Goal: Information Seeking & Learning: Learn about a topic

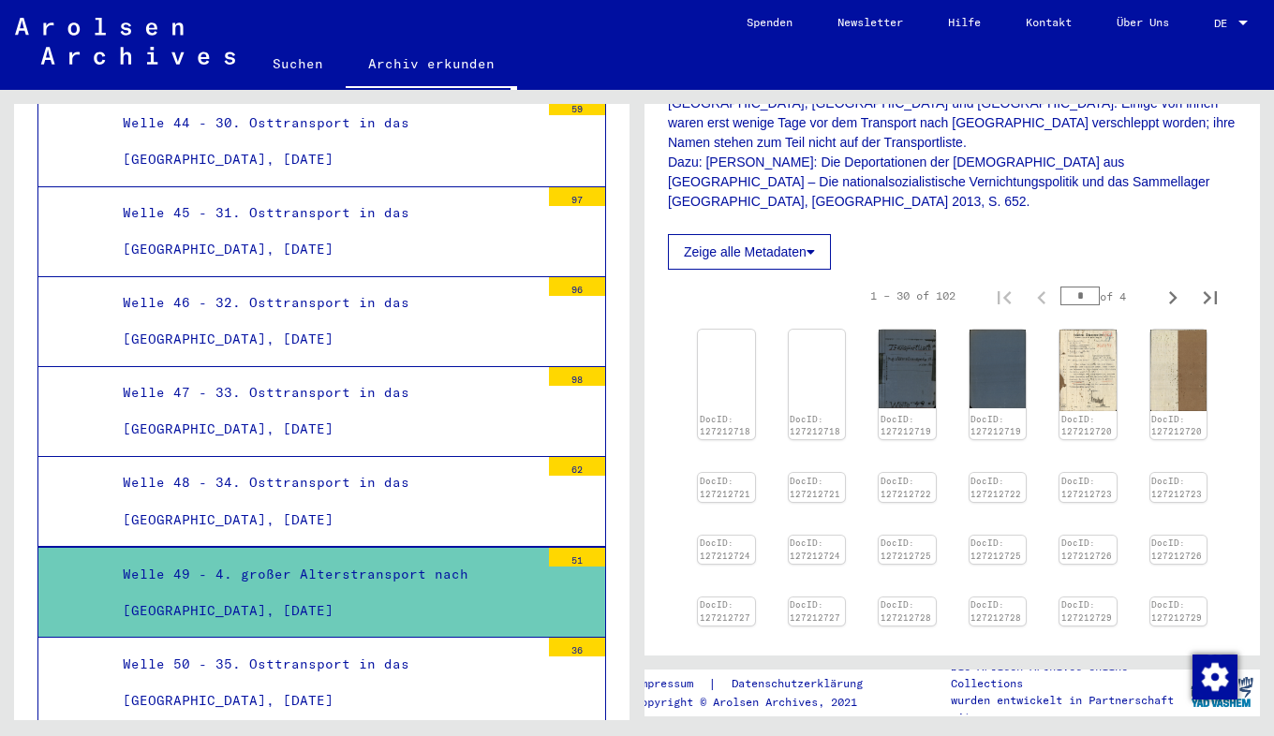
scroll to position [624, 0]
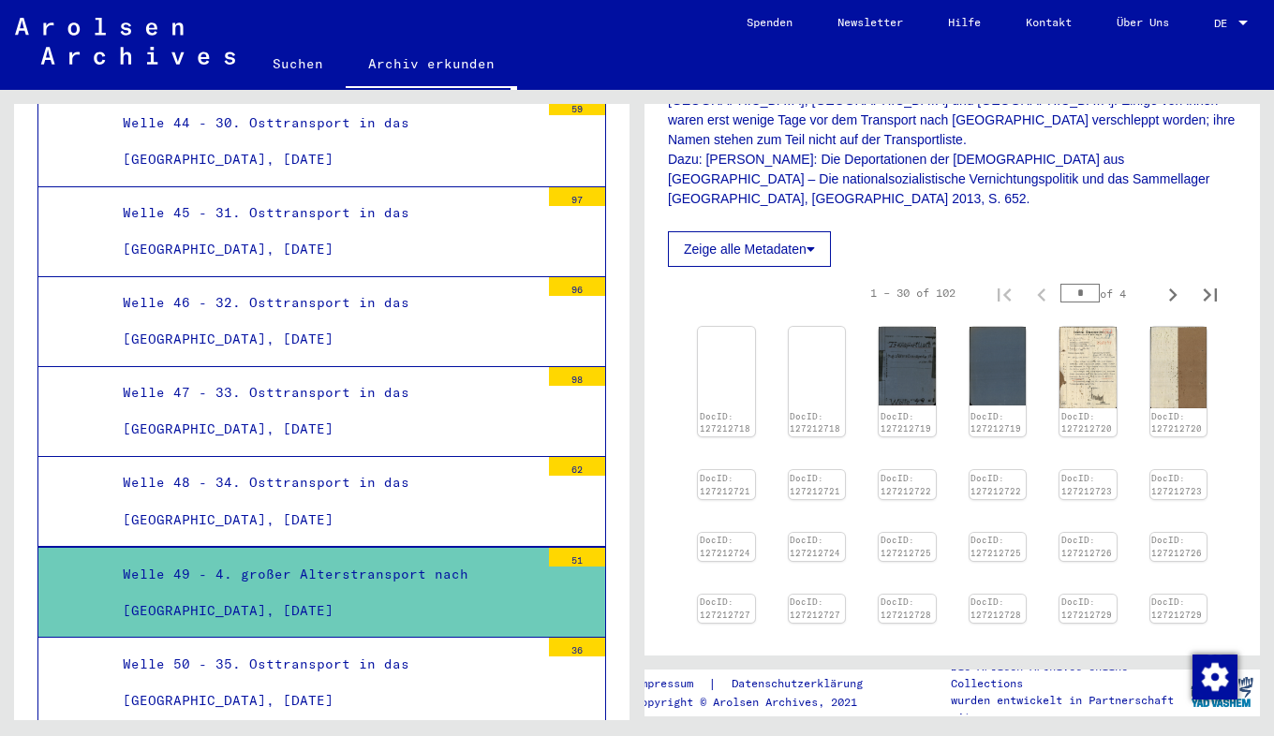
click at [1197, 282] on icon "Last page" at bounding box center [1210, 295] width 26 height 26
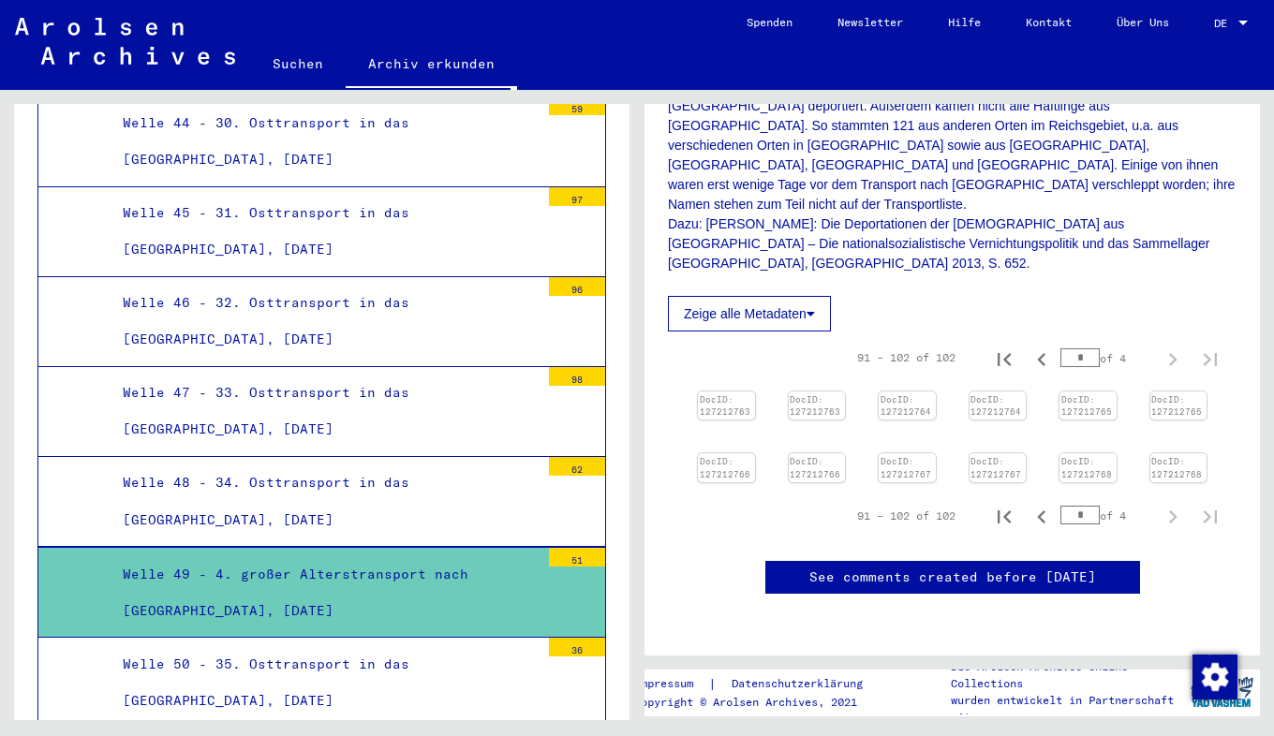
type input "*"
click at [730, 391] on img at bounding box center [726, 391] width 60 height 0
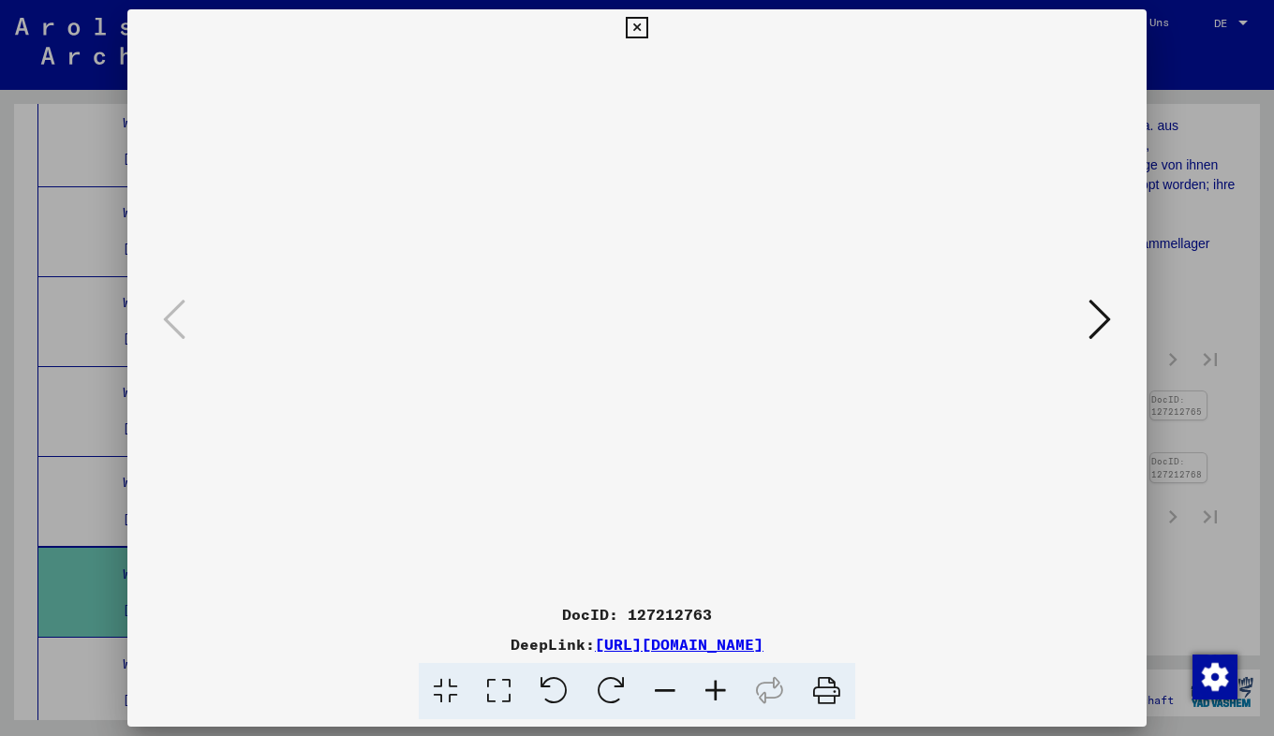
click at [1086, 321] on button at bounding box center [1100, 320] width 34 height 53
click at [710, 695] on icon at bounding box center [715, 691] width 51 height 57
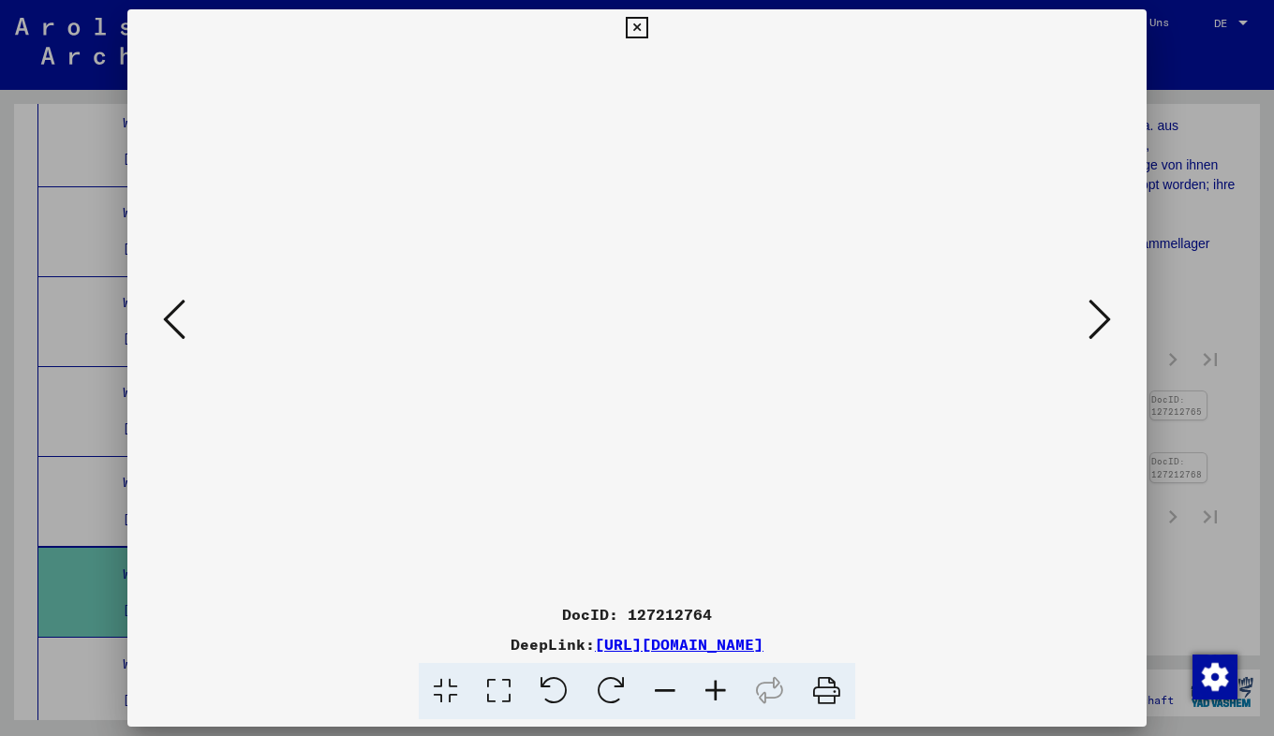
drag, startPoint x: 354, startPoint y: 464, endPoint x: 353, endPoint y: 381, distance: 83.4
click at [637, 381] on img at bounding box center [637, 368] width 0 height 642
click at [1101, 317] on icon at bounding box center [1099, 319] width 22 height 45
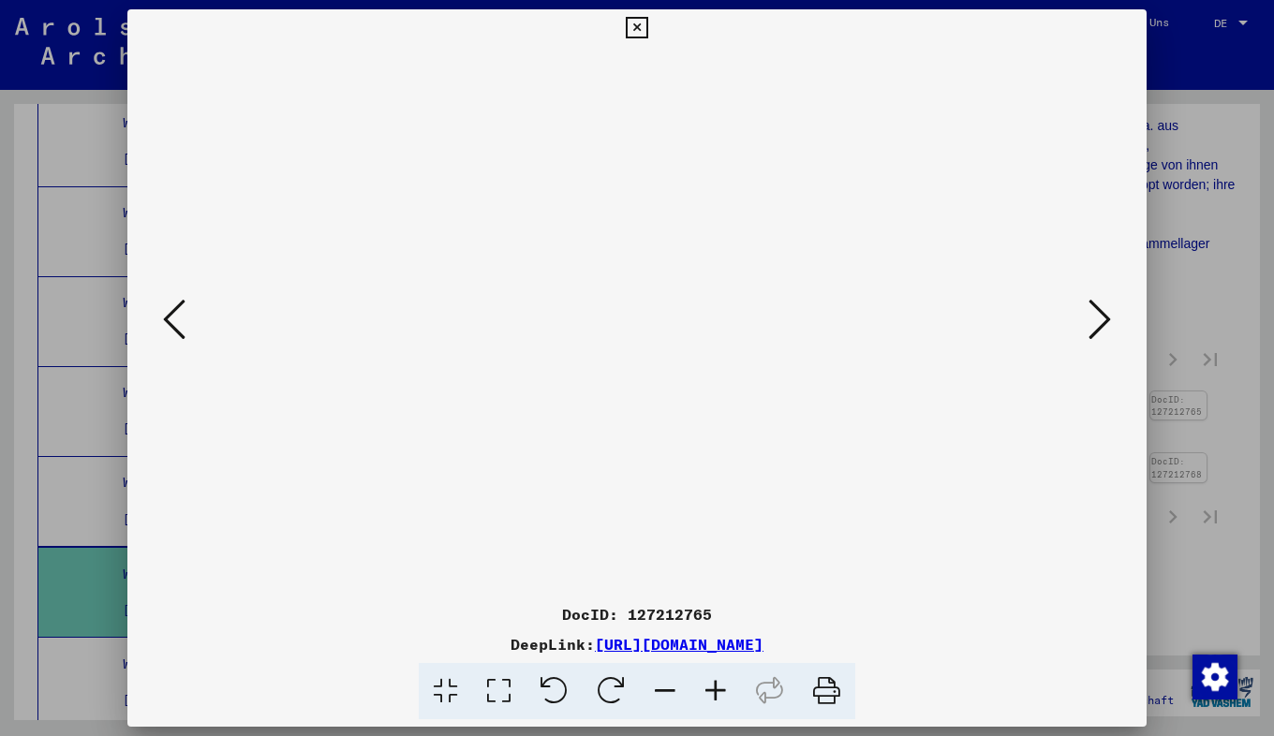
click at [718, 689] on icon at bounding box center [715, 691] width 51 height 57
drag, startPoint x: 513, startPoint y: 382, endPoint x: 510, endPoint y: 318, distance: 63.7
click at [637, 318] on img at bounding box center [637, 368] width 0 height 642
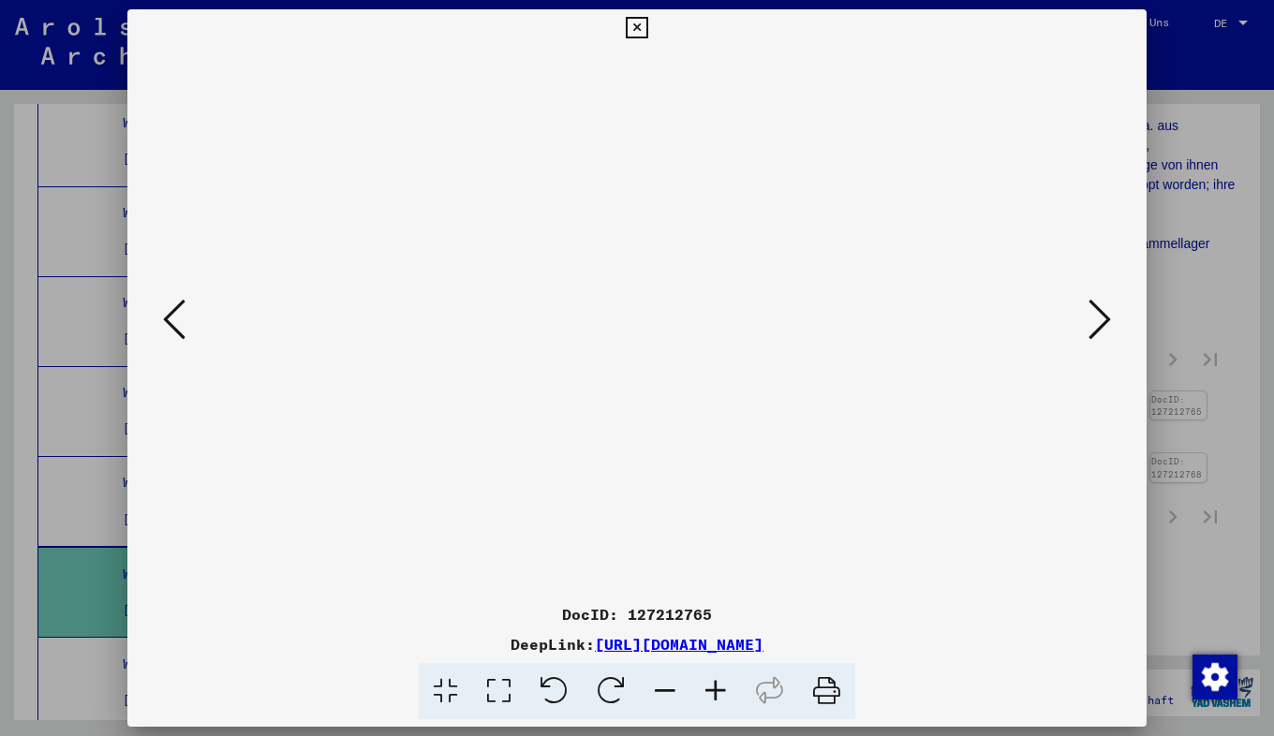
click at [1113, 313] on button at bounding box center [1100, 320] width 34 height 53
click at [721, 695] on icon at bounding box center [715, 691] width 51 height 57
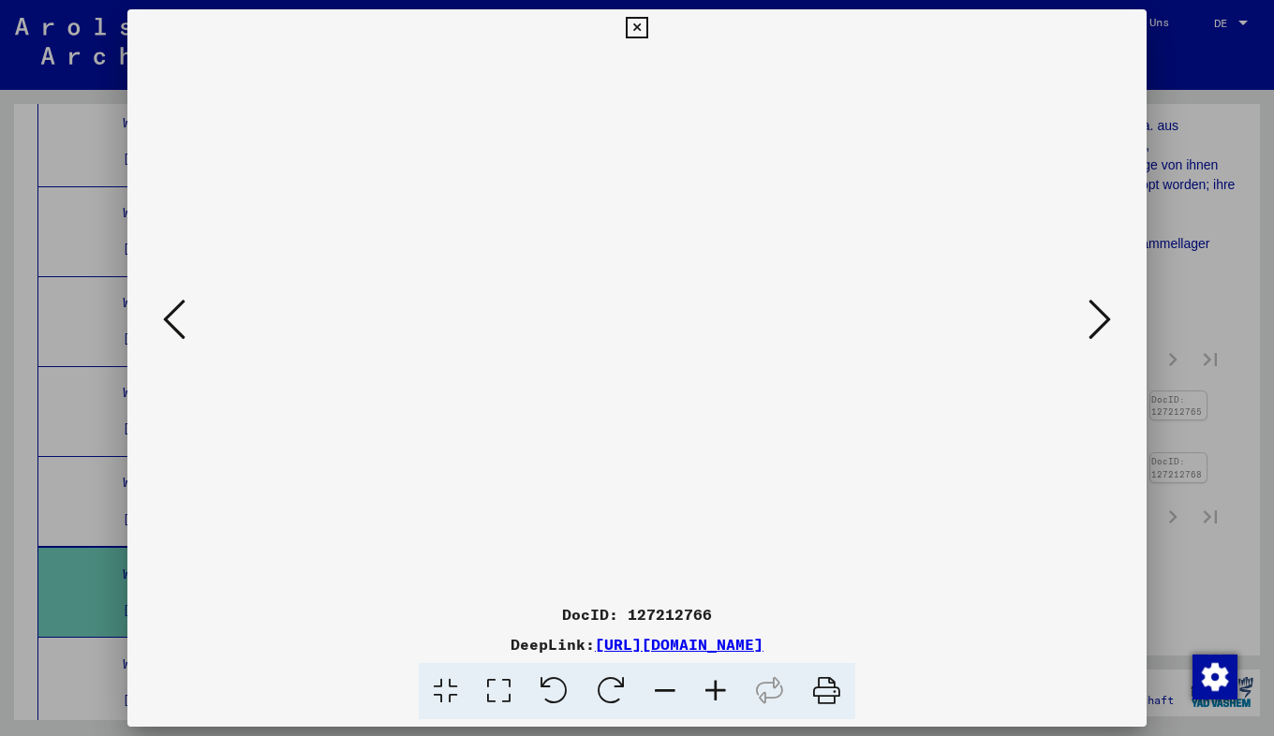
click at [721, 695] on icon at bounding box center [715, 691] width 51 height 57
drag, startPoint x: 525, startPoint y: 433, endPoint x: 534, endPoint y: 308, distance: 124.8
click at [637, 308] on img at bounding box center [637, 391] width 0 height 689
click at [1106, 299] on icon at bounding box center [1099, 319] width 22 height 45
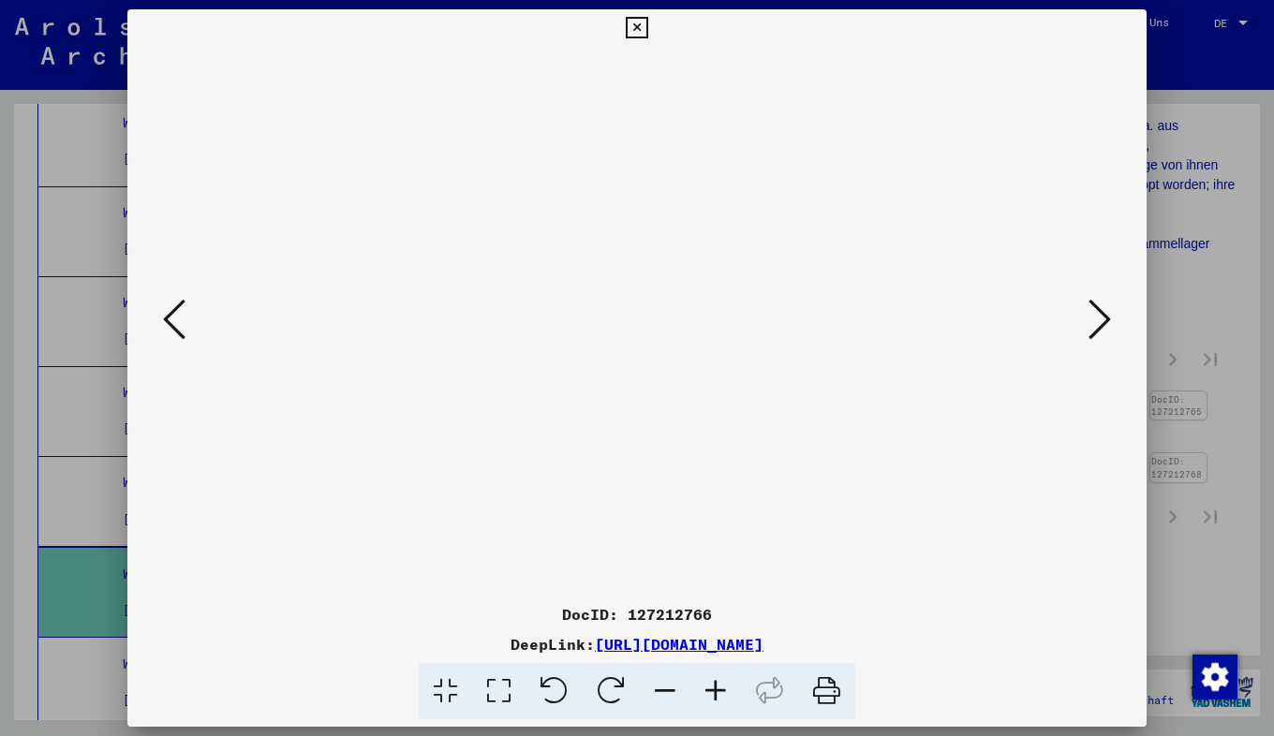
scroll to position [0, 0]
click at [1106, 299] on icon at bounding box center [1099, 319] width 22 height 45
click at [716, 681] on icon at bounding box center [715, 691] width 51 height 57
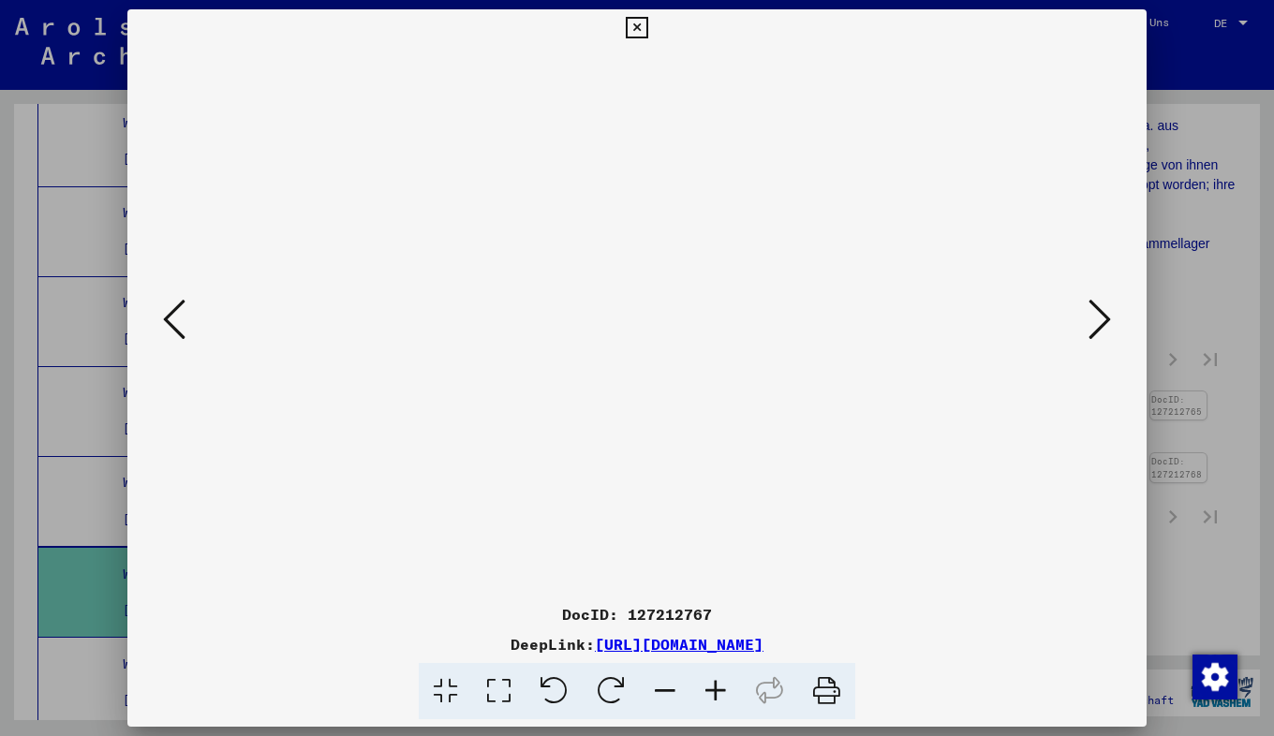
scroll to position [98, 3]
drag, startPoint x: 524, startPoint y: 426, endPoint x: 523, endPoint y: 328, distance: 98.3
click at [637, 328] on img at bounding box center [637, 391] width 0 height 689
drag, startPoint x: 496, startPoint y: 401, endPoint x: 492, endPoint y: 350, distance: 50.8
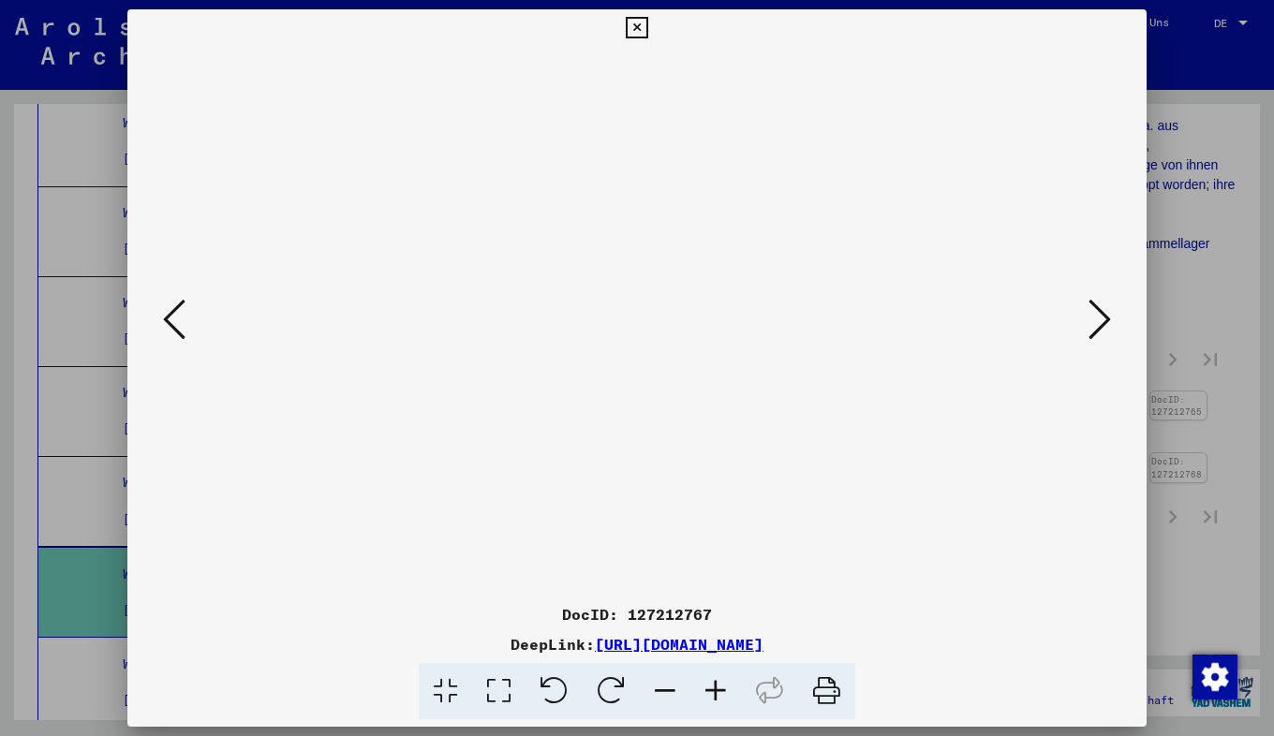
click at [637, 350] on img at bounding box center [637, 391] width 0 height 689
click at [1099, 310] on icon at bounding box center [1099, 319] width 22 height 45
click at [720, 699] on icon at bounding box center [715, 691] width 51 height 57
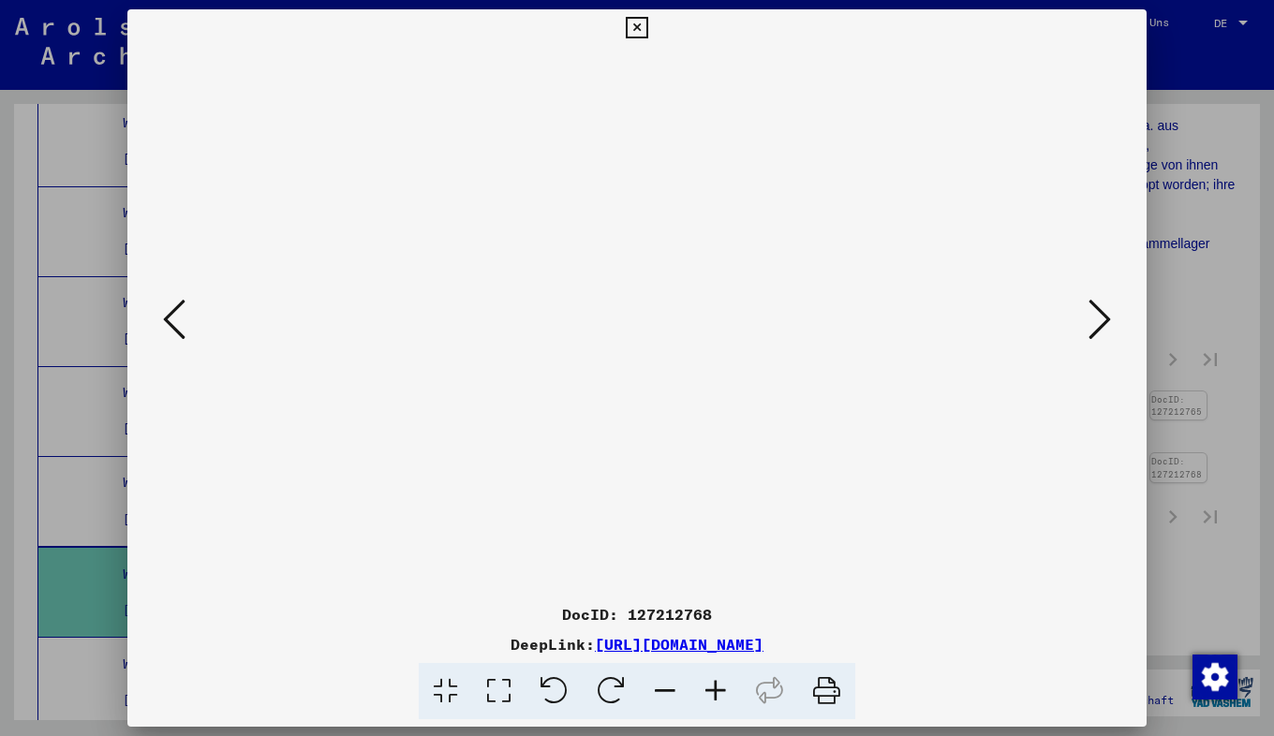
click at [720, 699] on icon at bounding box center [715, 691] width 51 height 57
drag, startPoint x: 429, startPoint y: 391, endPoint x: 411, endPoint y: 246, distance: 146.2
click at [637, 246] on img at bounding box center [637, 391] width 0 height 689
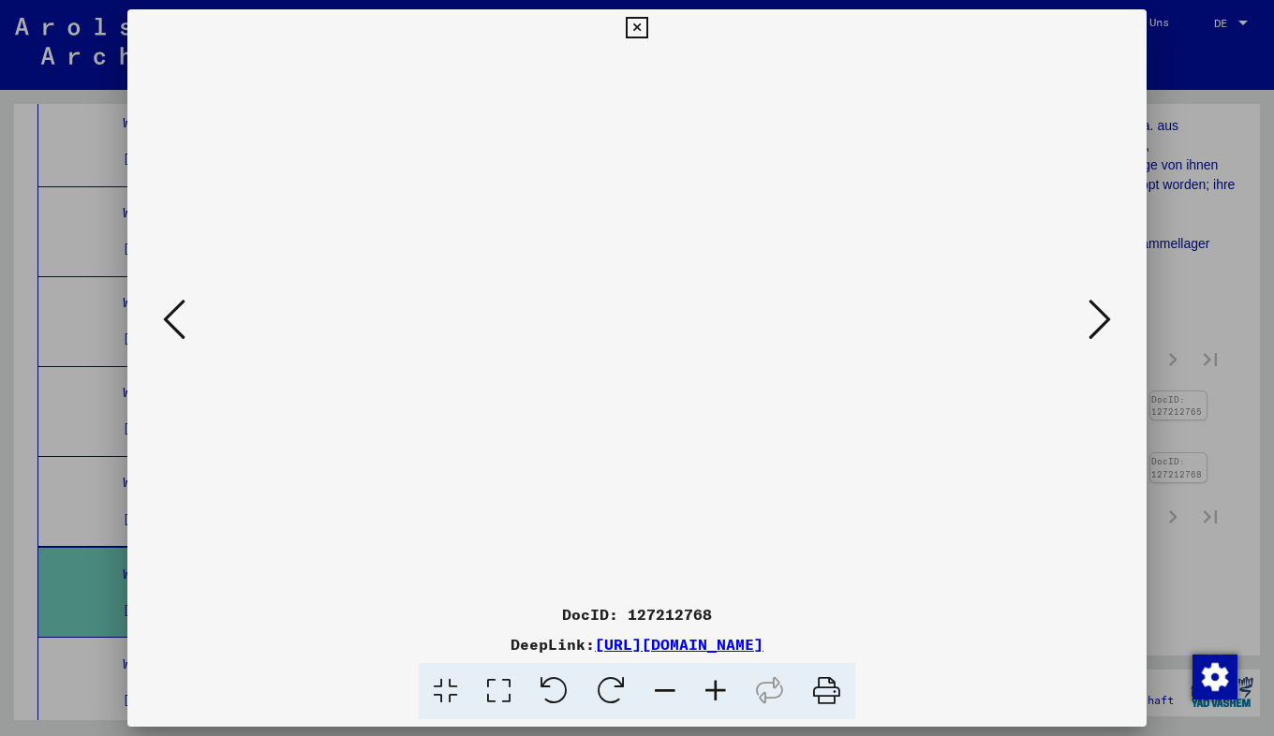
scroll to position [140, 3]
click at [1105, 321] on icon at bounding box center [1099, 319] width 22 height 45
click at [640, 14] on button at bounding box center [636, 27] width 33 height 37
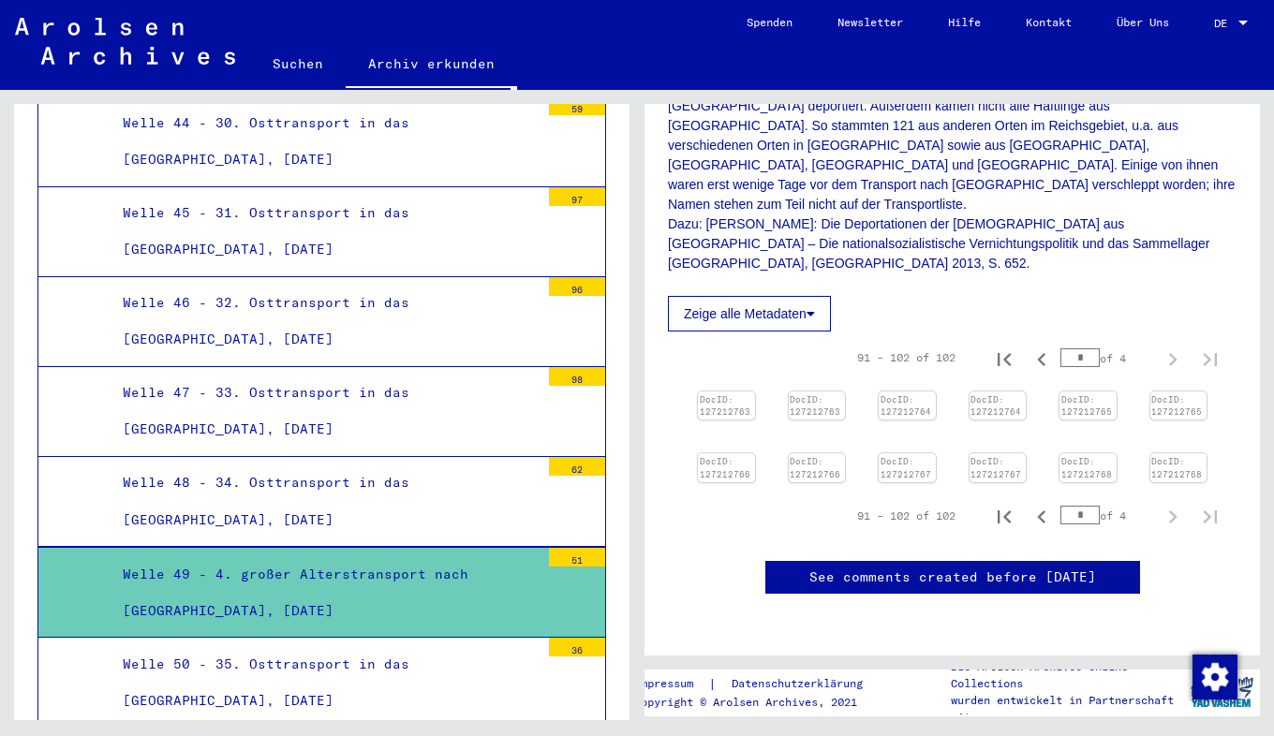
click at [1070, 348] on input "*" at bounding box center [1079, 357] width 39 height 19
type input "*"
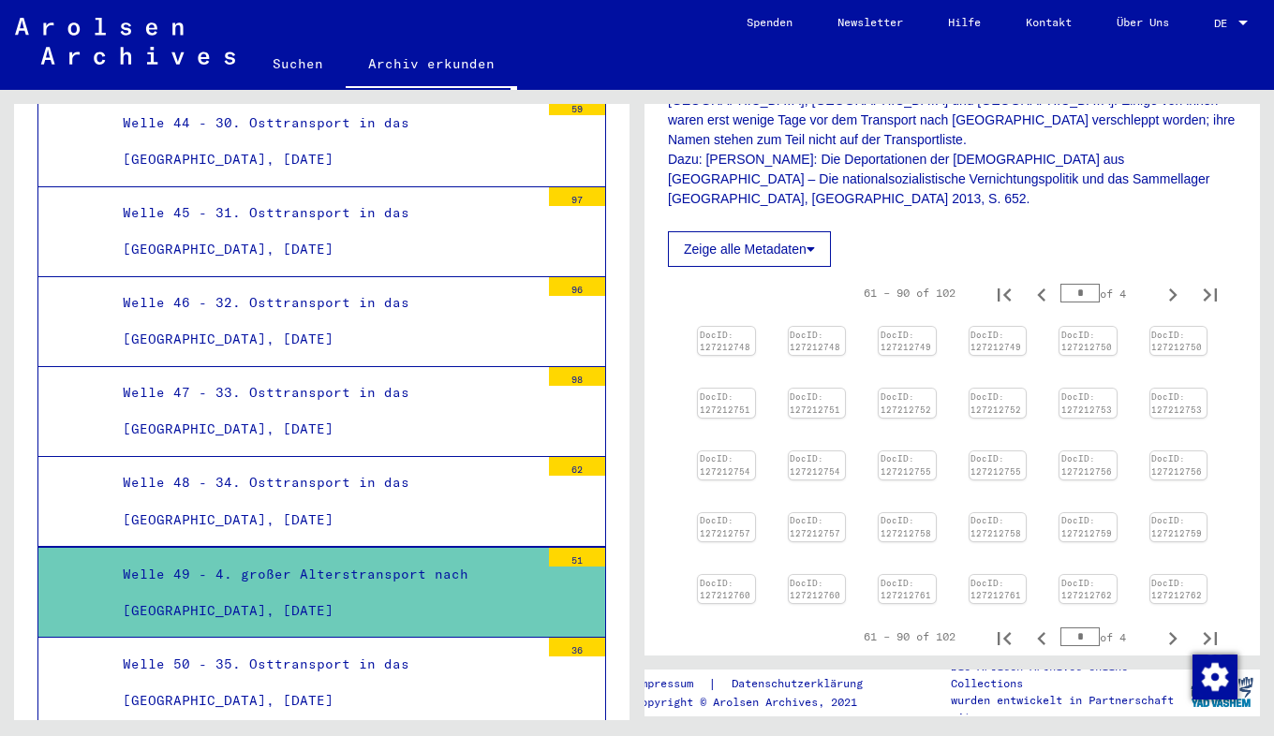
type input "*"
click at [739, 326] on img at bounding box center [726, 326] width 60 height 0
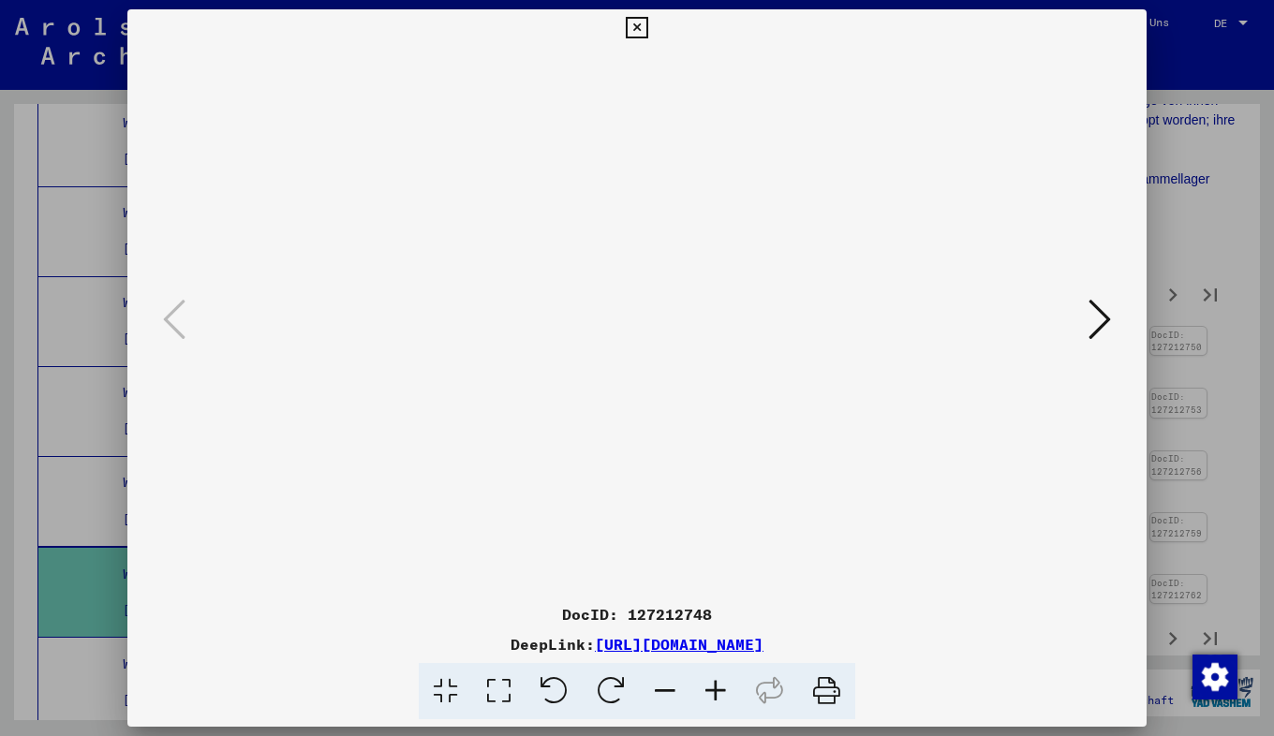
click at [725, 690] on icon at bounding box center [715, 691] width 51 height 57
drag, startPoint x: 314, startPoint y: 540, endPoint x: 307, endPoint y: 455, distance: 85.5
click at [637, 455] on img at bounding box center [637, 345] width 0 height 596
drag, startPoint x: 314, startPoint y: 503, endPoint x: 308, endPoint y: 461, distance: 42.5
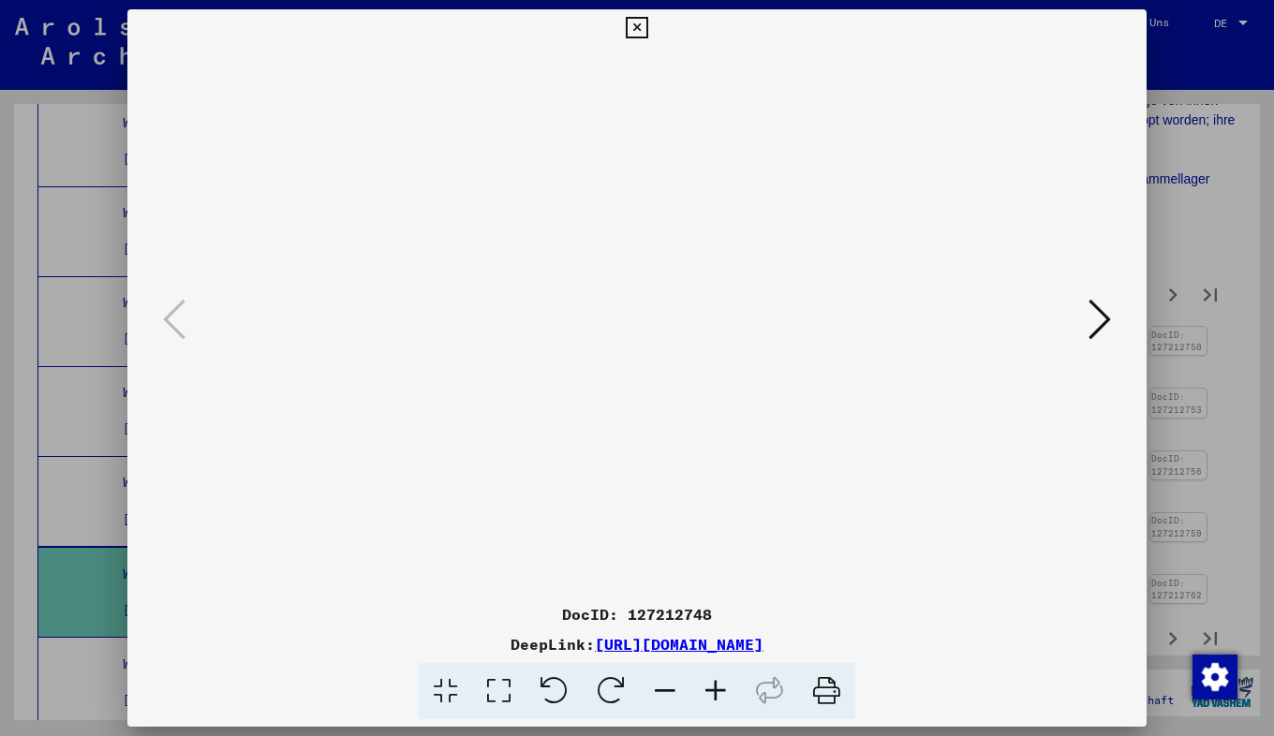
click at [637, 461] on img at bounding box center [637, 345] width 0 height 596
click at [1108, 313] on icon at bounding box center [1099, 319] width 22 height 45
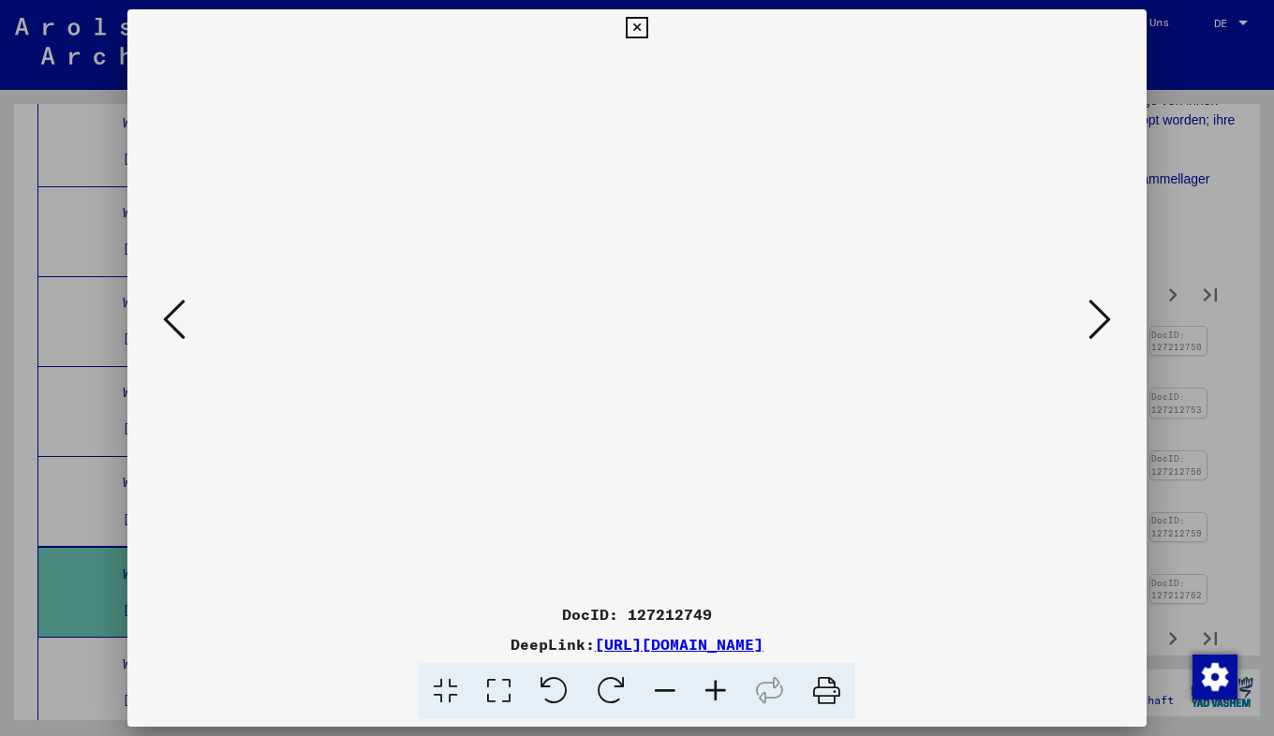
click at [715, 692] on icon at bounding box center [715, 691] width 51 height 57
drag, startPoint x: 511, startPoint y: 390, endPoint x: 509, endPoint y: 296, distance: 93.7
click at [637, 296] on img at bounding box center [637, 368] width 0 height 642
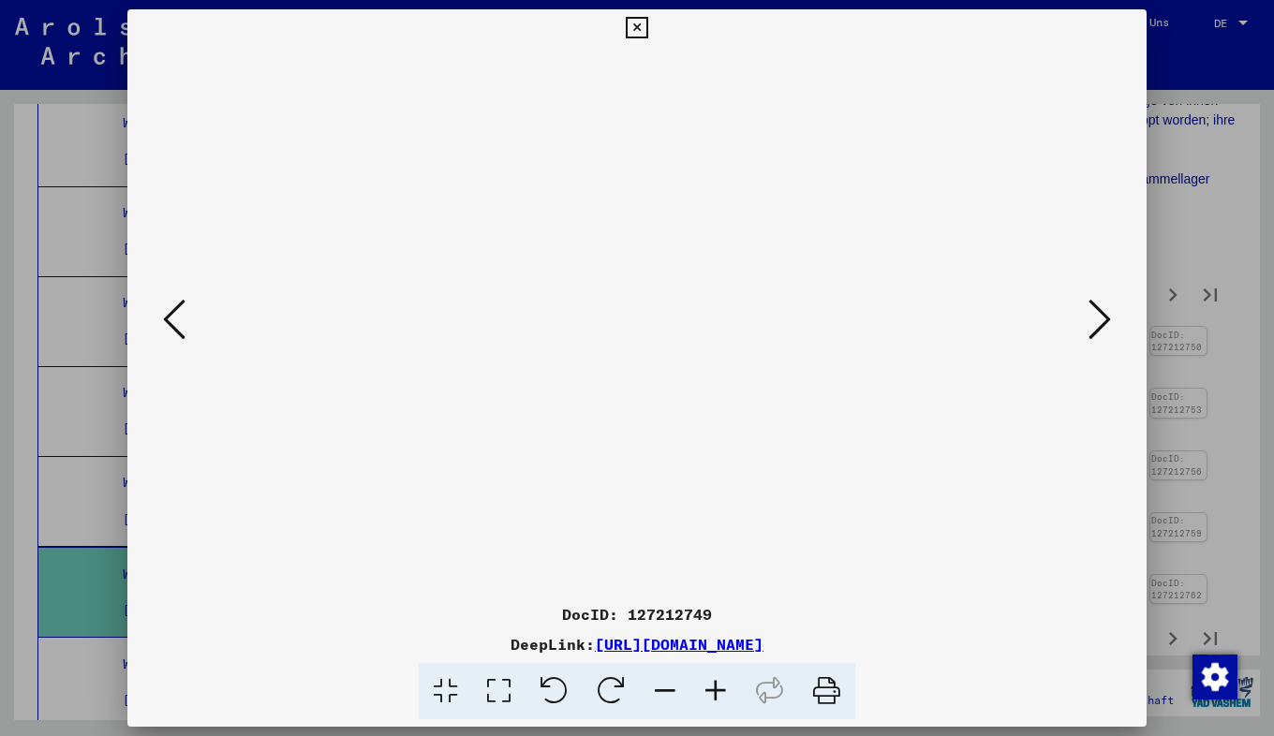
click at [1114, 305] on button at bounding box center [1100, 320] width 34 height 53
click at [718, 694] on icon at bounding box center [715, 691] width 51 height 57
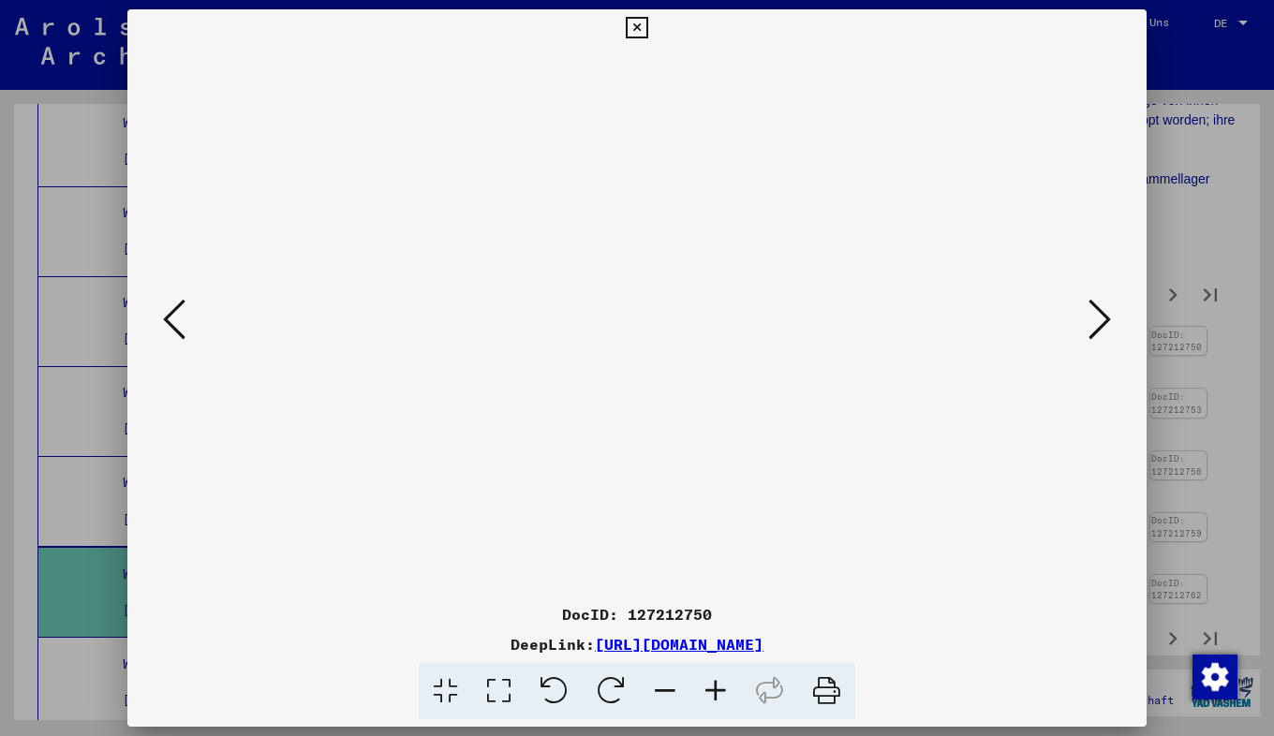
scroll to position [92, 8]
drag, startPoint x: 517, startPoint y: 494, endPoint x: 509, endPoint y: 402, distance: 92.2
click at [637, 402] on img at bounding box center [637, 368] width 0 height 642
click at [1114, 332] on button at bounding box center [1100, 320] width 34 height 53
click at [1097, 325] on icon at bounding box center [1099, 319] width 22 height 45
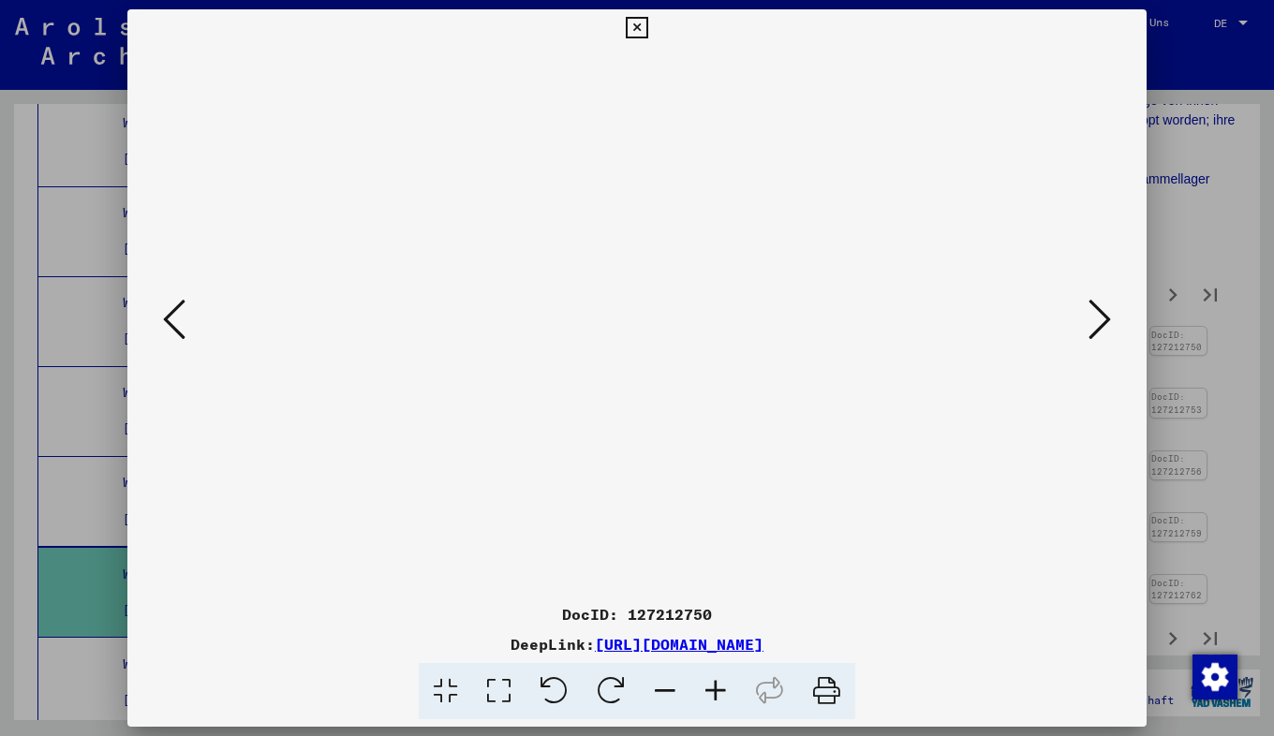
scroll to position [0, 0]
click at [1097, 325] on icon at bounding box center [1099, 319] width 22 height 45
click at [178, 318] on icon at bounding box center [174, 319] width 22 height 45
click at [183, 324] on icon at bounding box center [174, 319] width 22 height 45
click at [163, 309] on icon at bounding box center [174, 319] width 22 height 45
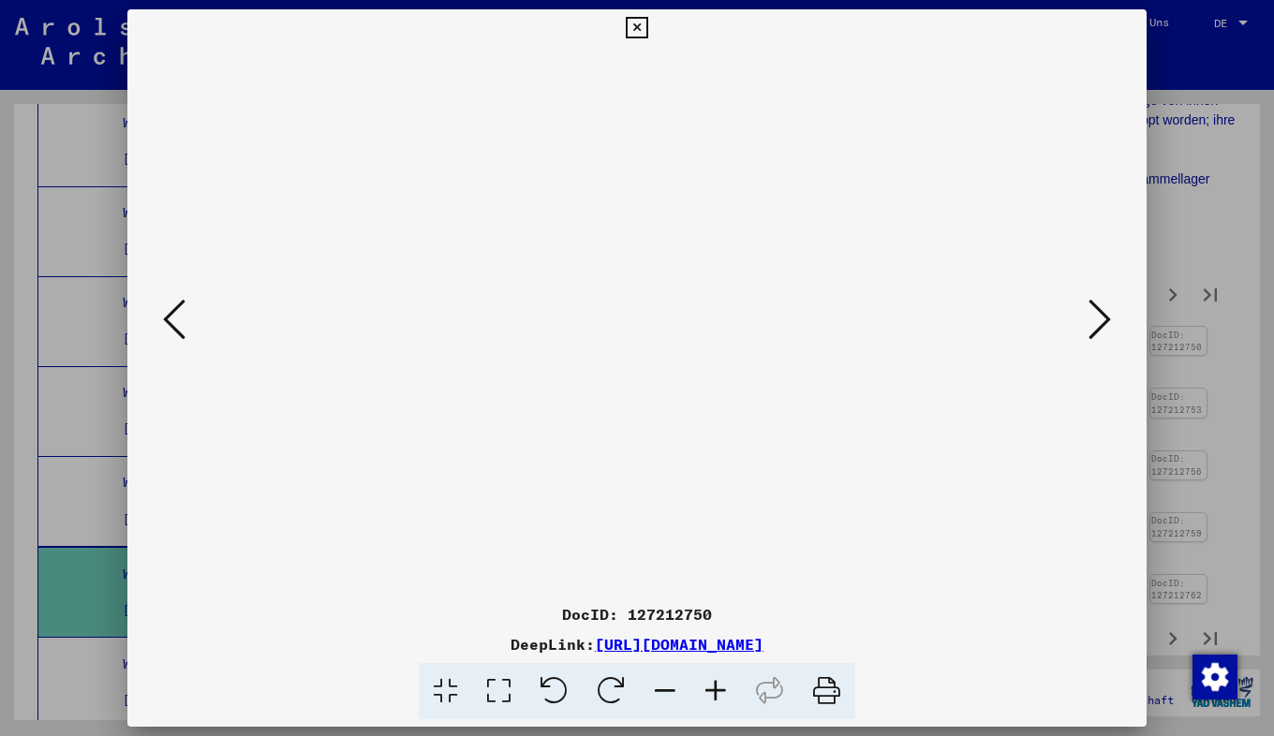
click at [1101, 325] on icon at bounding box center [1099, 319] width 22 height 45
click at [714, 694] on icon at bounding box center [715, 691] width 51 height 57
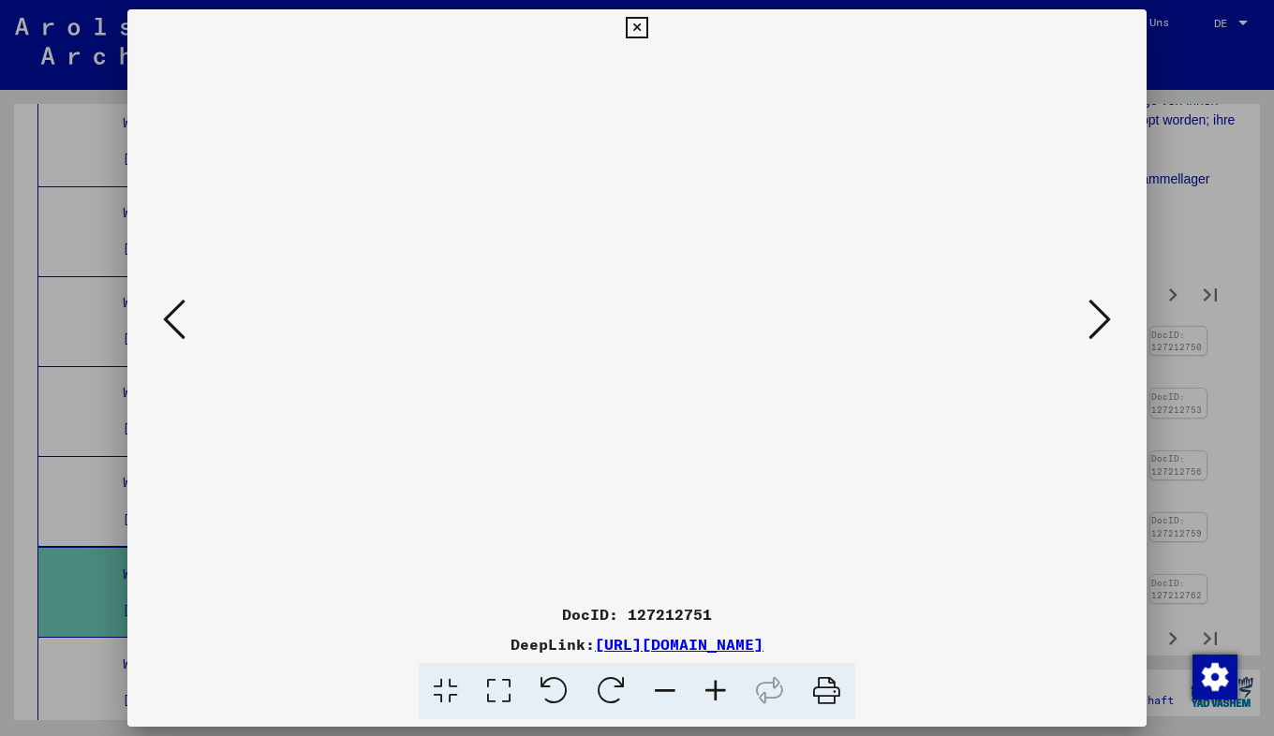
drag, startPoint x: 355, startPoint y: 267, endPoint x: 352, endPoint y: 207, distance: 60.0
click at [637, 207] on img at bounding box center [637, 368] width 0 height 642
click at [1095, 318] on icon at bounding box center [1099, 319] width 22 height 45
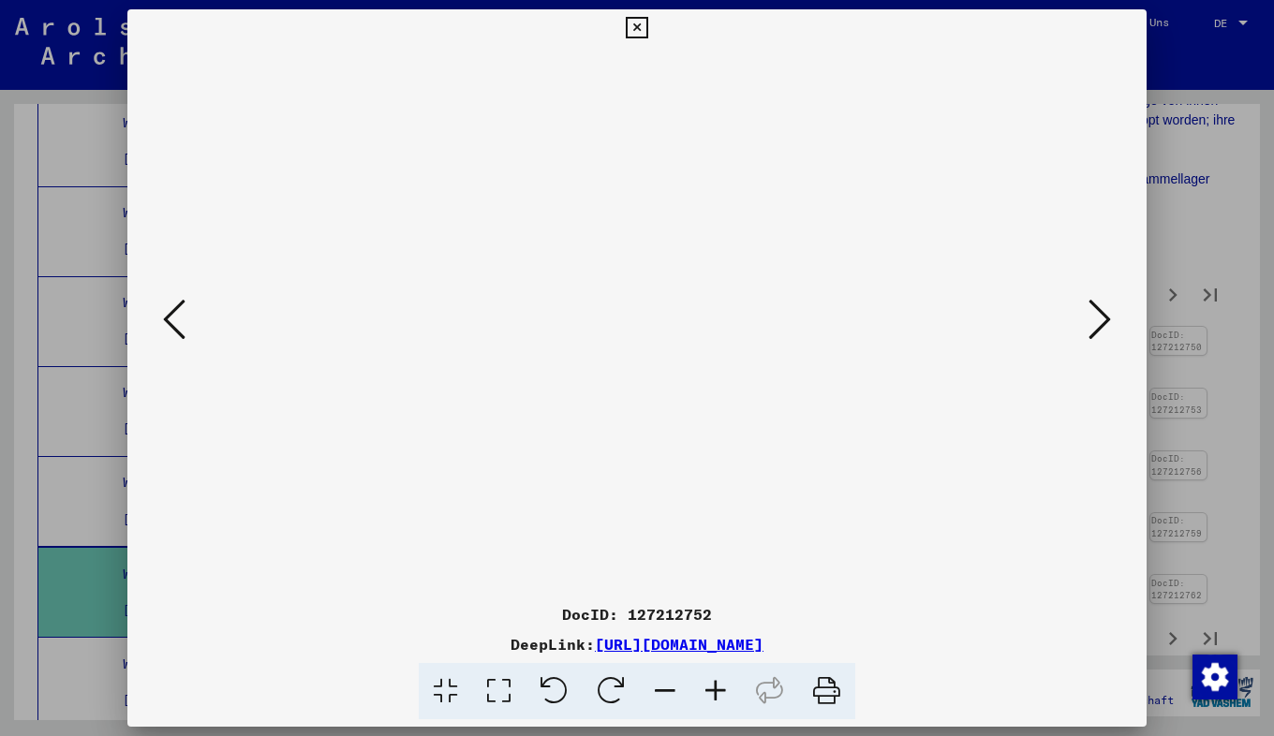
click at [723, 689] on icon at bounding box center [715, 691] width 51 height 57
click at [1086, 307] on button at bounding box center [1100, 320] width 34 height 53
click at [1101, 307] on icon at bounding box center [1099, 319] width 22 height 45
click at [718, 688] on icon at bounding box center [715, 691] width 51 height 57
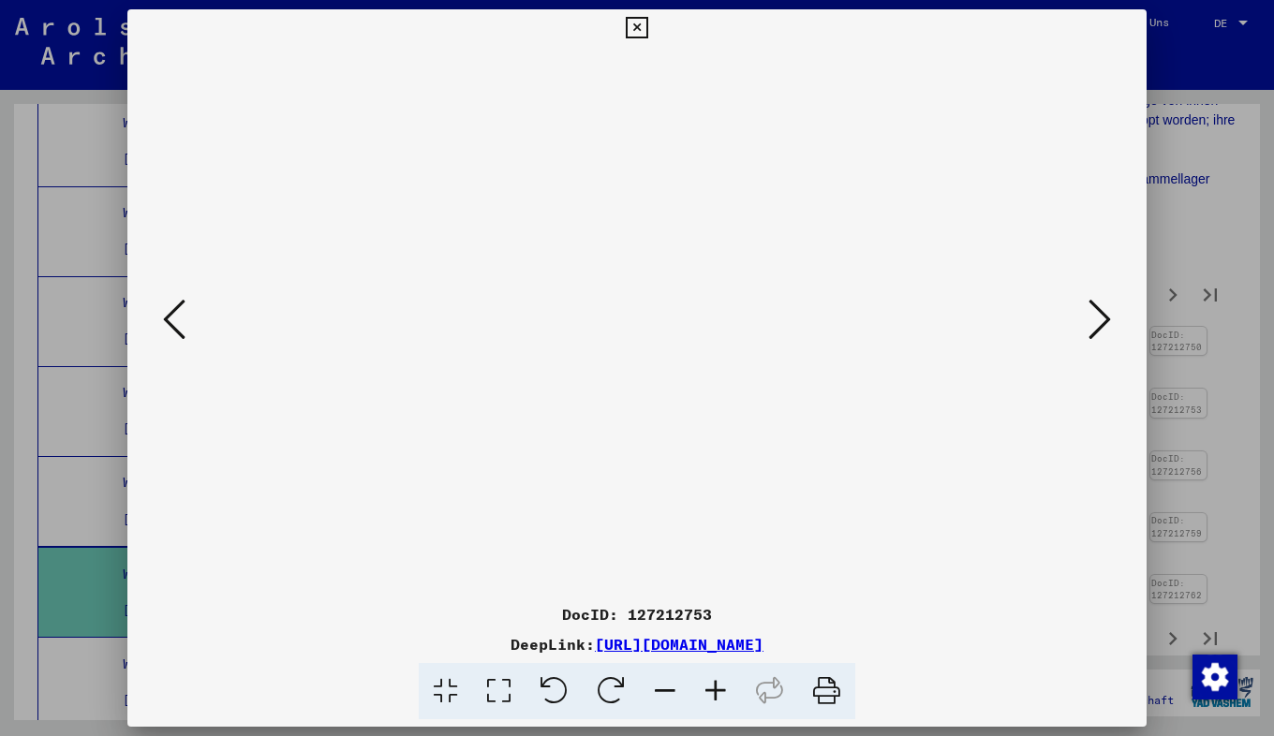
scroll to position [64, 5]
drag, startPoint x: 480, startPoint y: 463, endPoint x: 479, endPoint y: 399, distance: 63.7
click at [637, 399] on img at bounding box center [637, 368] width 0 height 642
click at [1107, 324] on icon at bounding box center [1099, 319] width 22 height 45
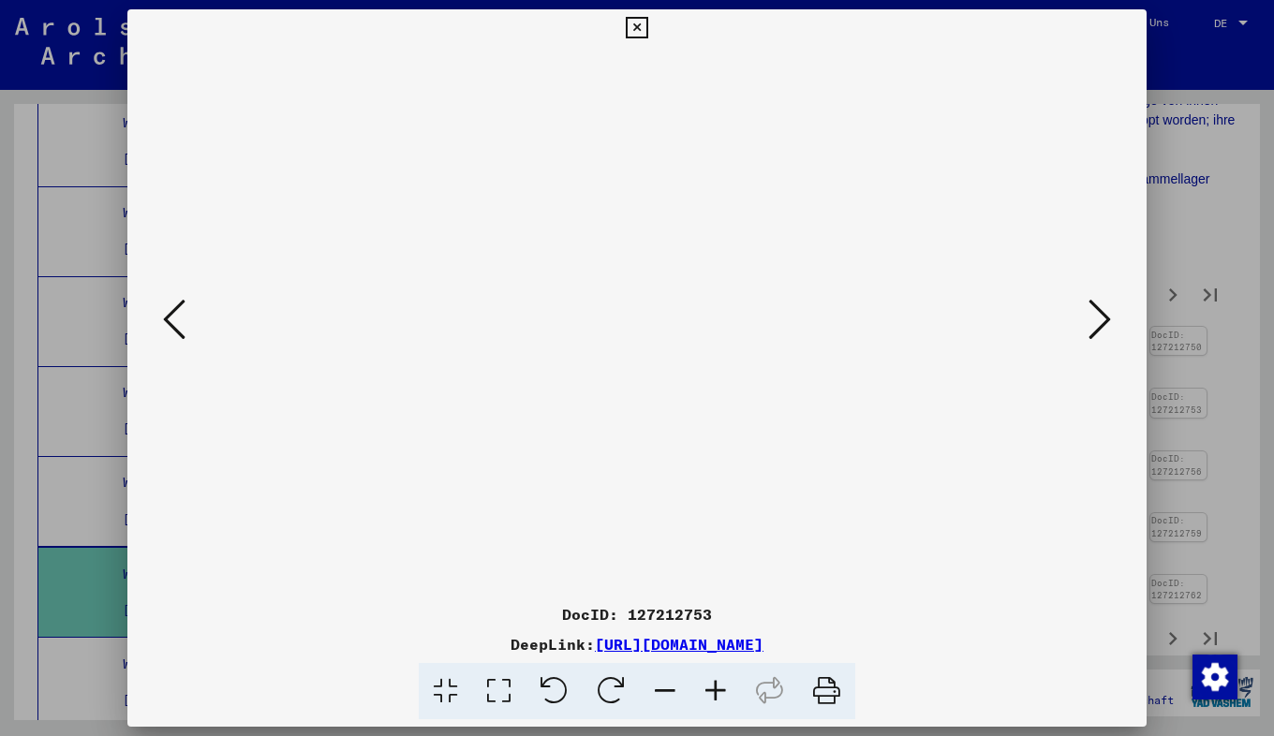
click at [1107, 324] on icon at bounding box center [1099, 319] width 22 height 45
click at [714, 690] on icon at bounding box center [715, 691] width 51 height 57
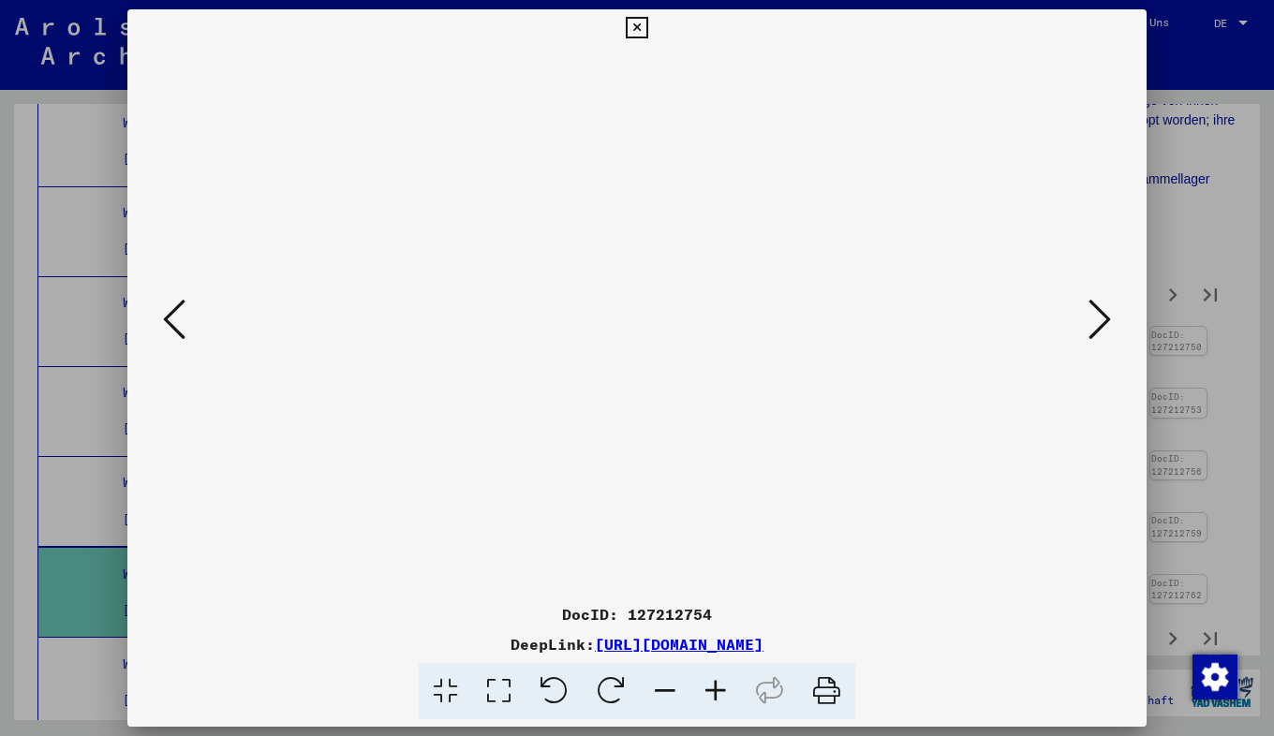
drag, startPoint x: 400, startPoint y: 424, endPoint x: 411, endPoint y: 295, distance: 129.7
click at [637, 295] on img at bounding box center [637, 391] width 0 height 689
click at [1103, 319] on icon at bounding box center [1099, 319] width 22 height 45
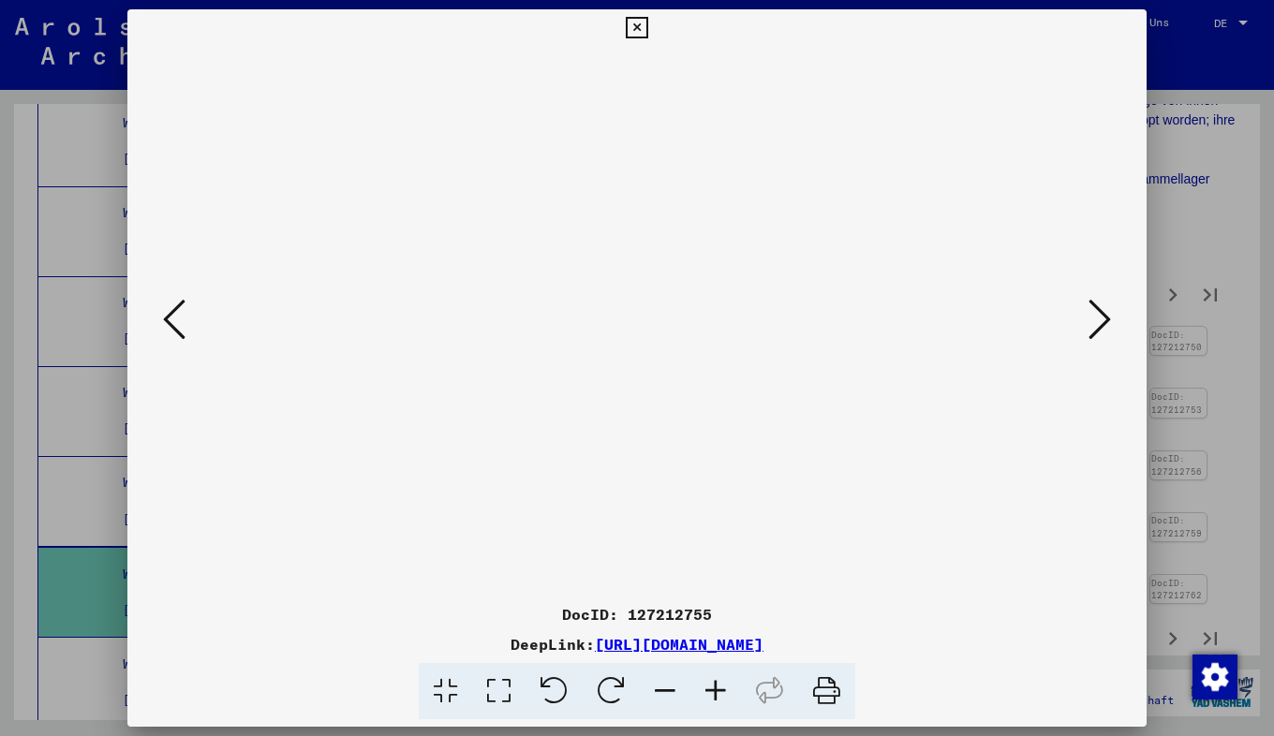
click at [713, 683] on icon at bounding box center [715, 691] width 51 height 57
drag, startPoint x: 329, startPoint y: 369, endPoint x: 326, endPoint y: 300, distance: 69.4
click at [637, 300] on img at bounding box center [637, 391] width 0 height 689
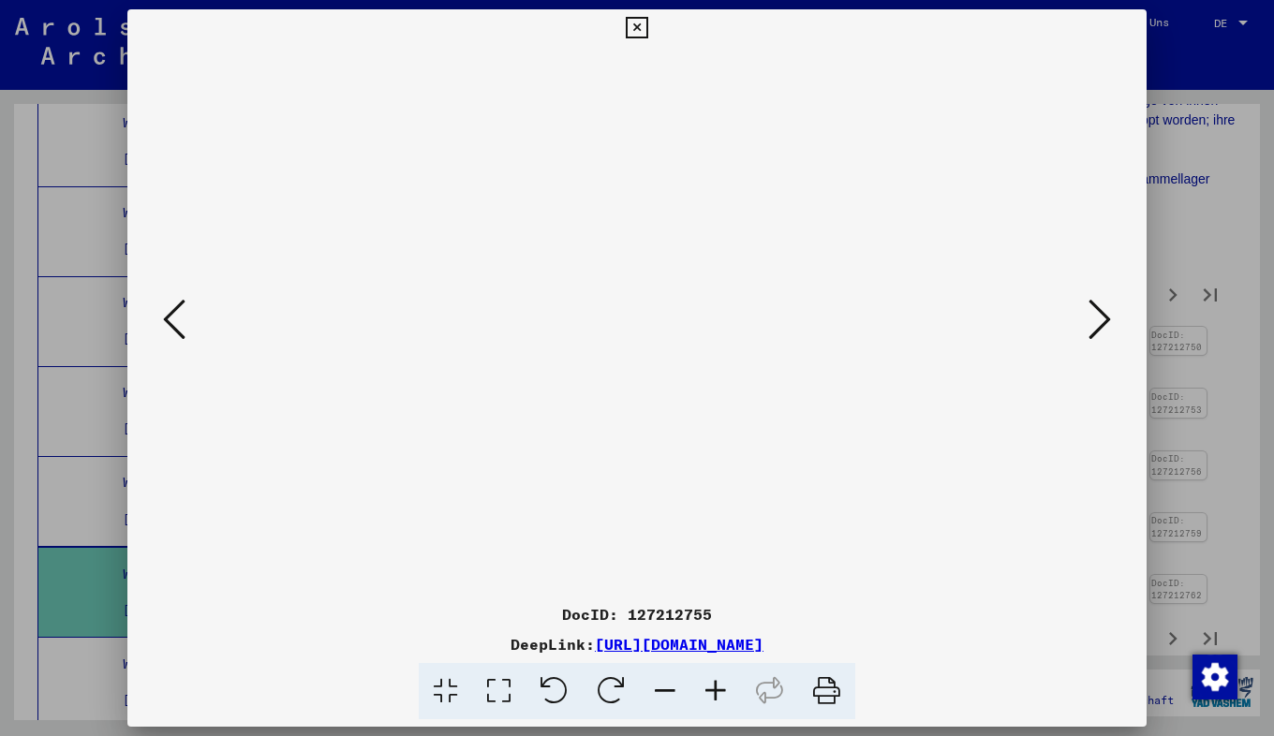
scroll to position [135, 51]
drag, startPoint x: 326, startPoint y: 300, endPoint x: 278, endPoint y: 215, distance: 96.9
click at [637, 215] on img at bounding box center [637, 391] width 0 height 689
click at [1088, 323] on icon at bounding box center [1099, 319] width 22 height 45
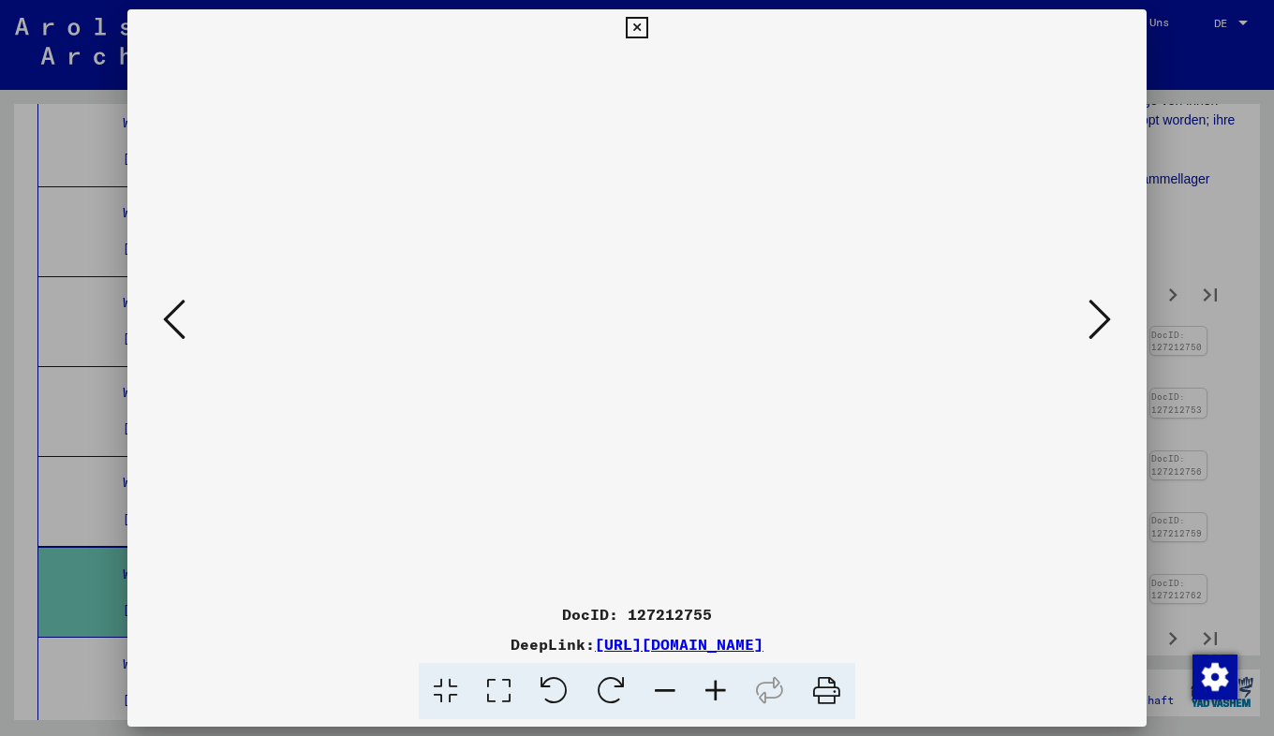
click at [1088, 323] on icon at bounding box center [1099, 319] width 22 height 45
click at [704, 694] on icon at bounding box center [715, 691] width 51 height 57
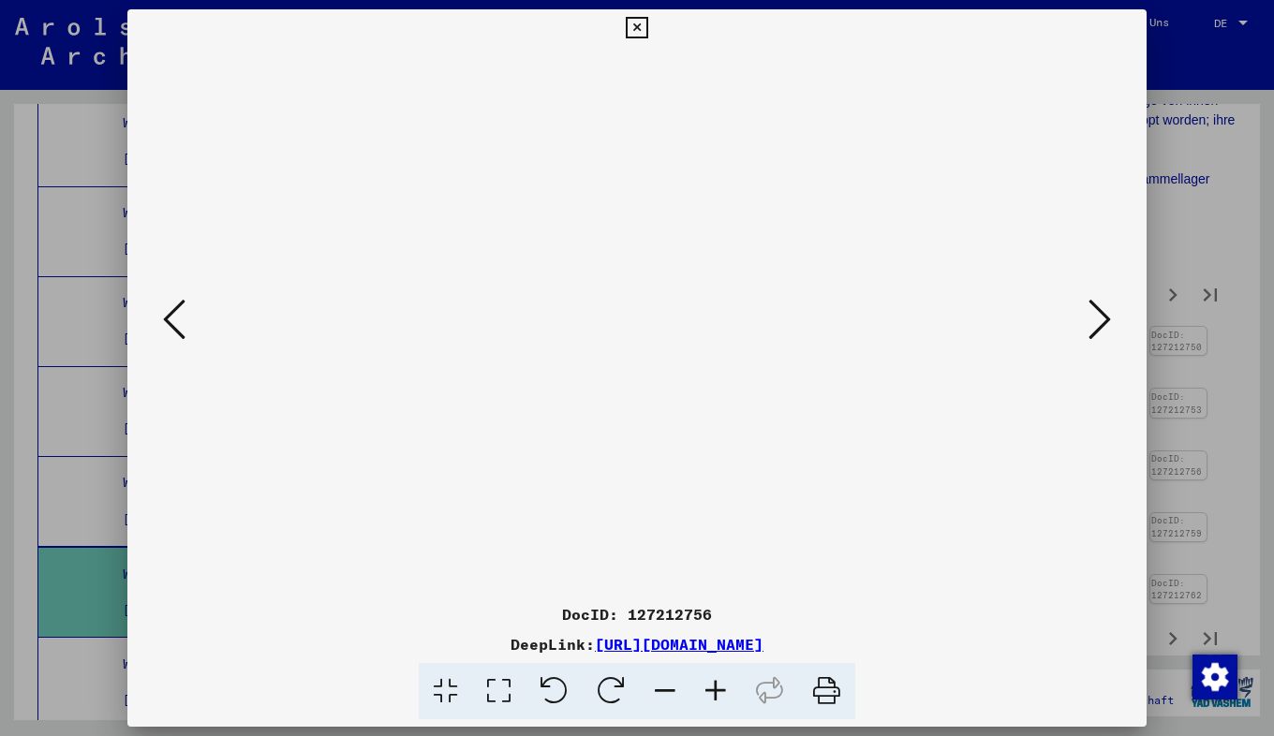
drag, startPoint x: 434, startPoint y: 473, endPoint x: 443, endPoint y: 333, distance: 139.9
click at [637, 333] on img at bounding box center [637, 391] width 0 height 689
click at [1092, 302] on icon at bounding box center [1099, 319] width 22 height 45
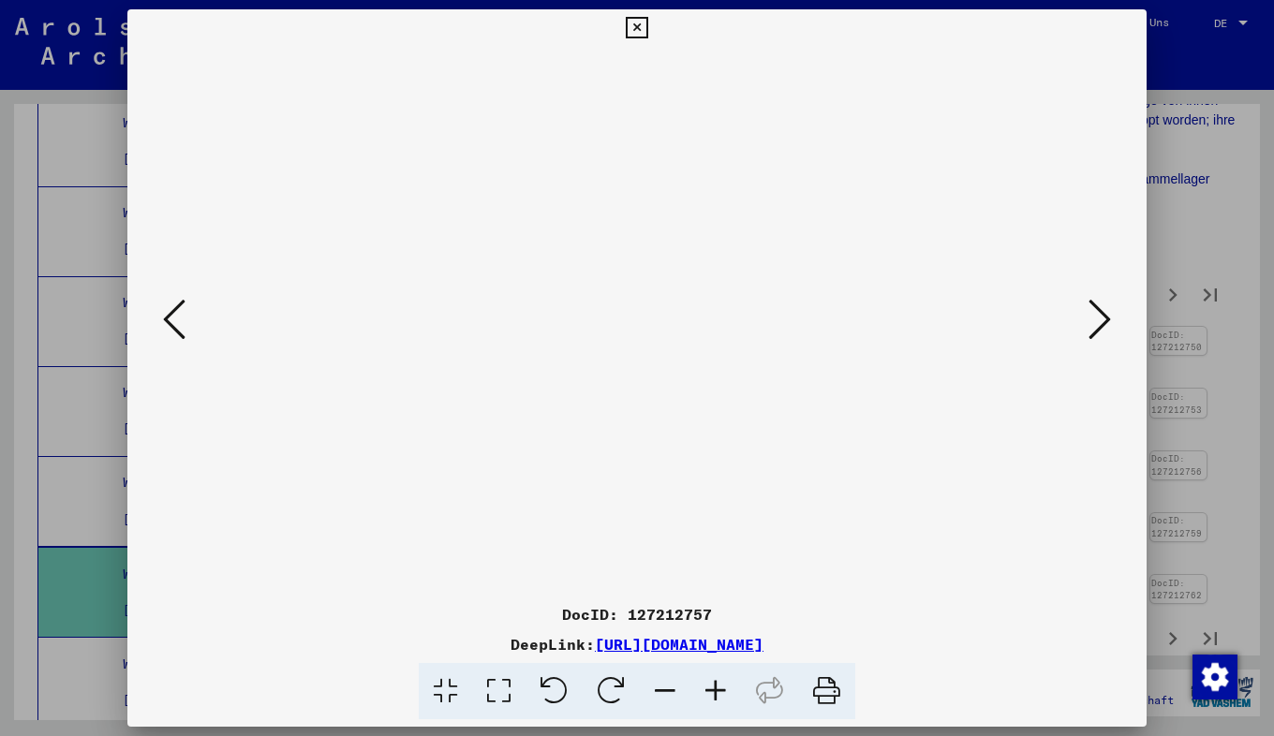
click at [727, 698] on icon at bounding box center [715, 691] width 51 height 57
click at [637, 337] on img at bounding box center [637, 391] width 0 height 689
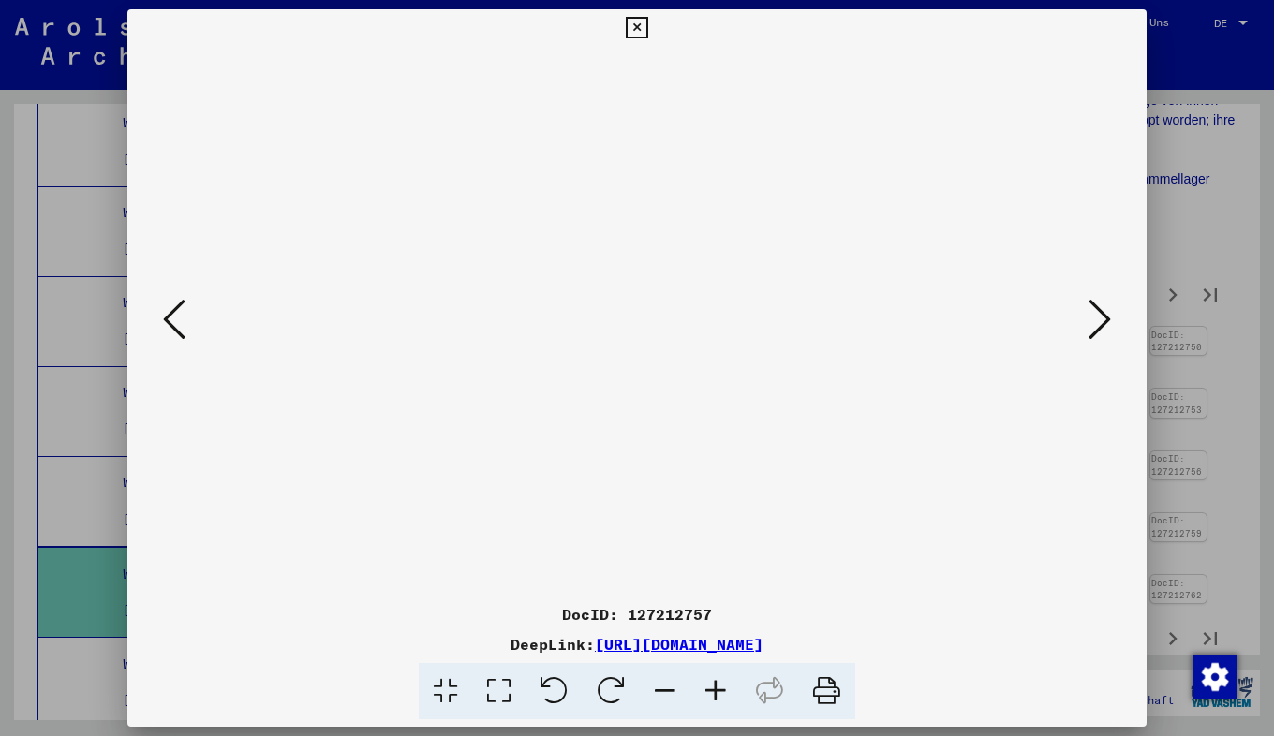
drag, startPoint x: 369, startPoint y: 431, endPoint x: 372, endPoint y: 378, distance: 52.5
click at [637, 378] on img at bounding box center [637, 391] width 0 height 689
click at [1104, 306] on icon at bounding box center [1099, 319] width 22 height 45
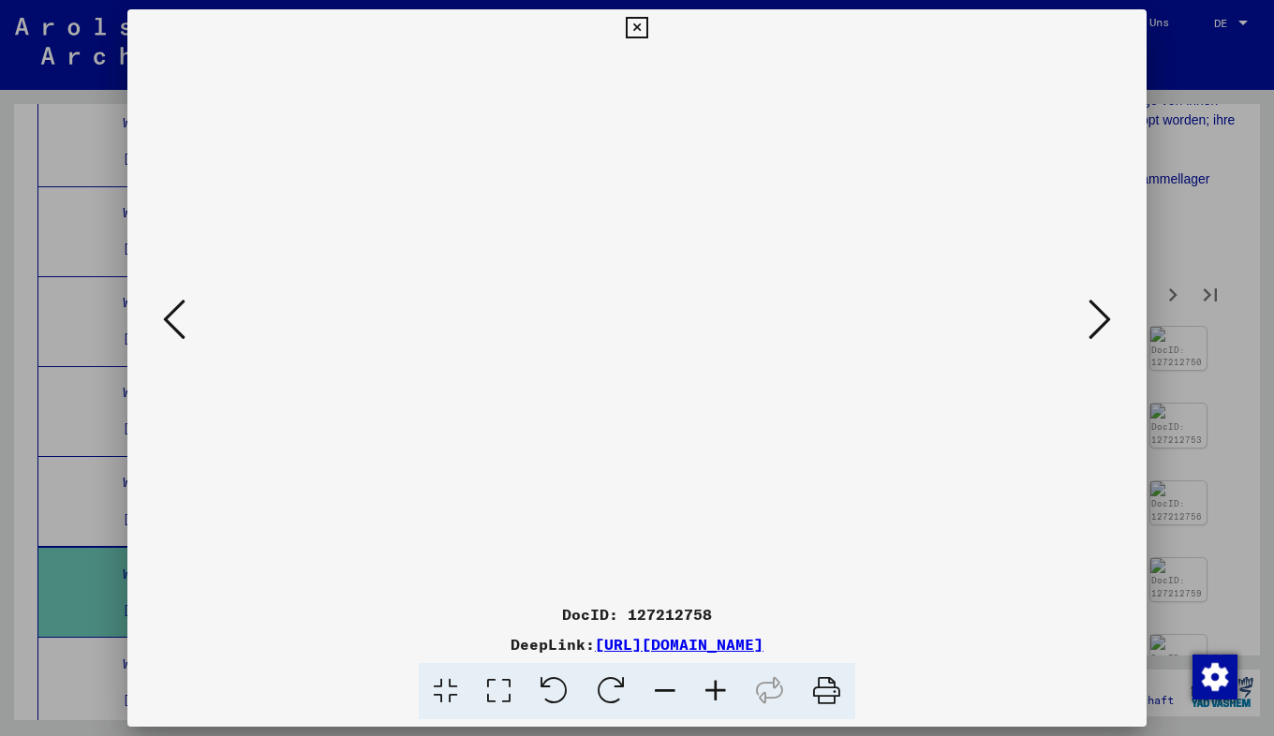
click at [730, 683] on icon at bounding box center [715, 691] width 51 height 57
drag, startPoint x: 323, startPoint y: 335, endPoint x: 322, endPoint y: 201, distance: 133.9
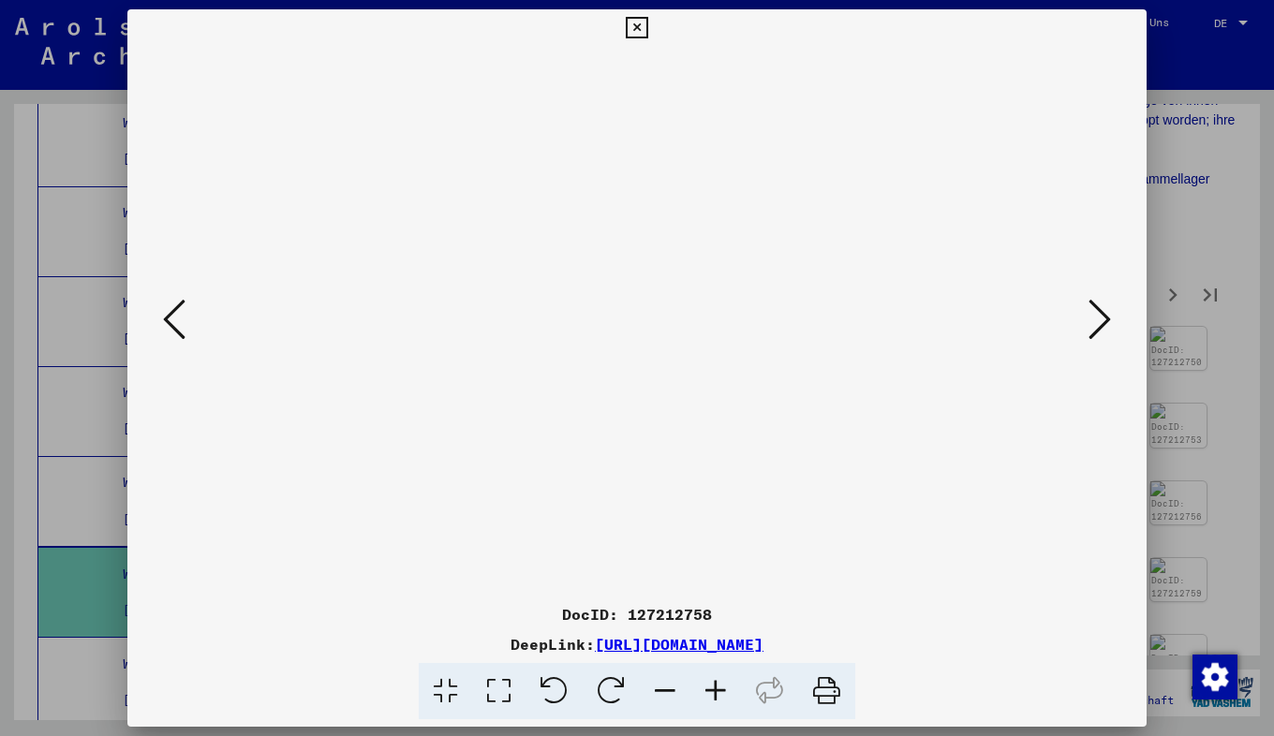
click at [322, 201] on img at bounding box center [636, 260] width 689 height 689
click at [1100, 307] on icon at bounding box center [1099, 319] width 22 height 45
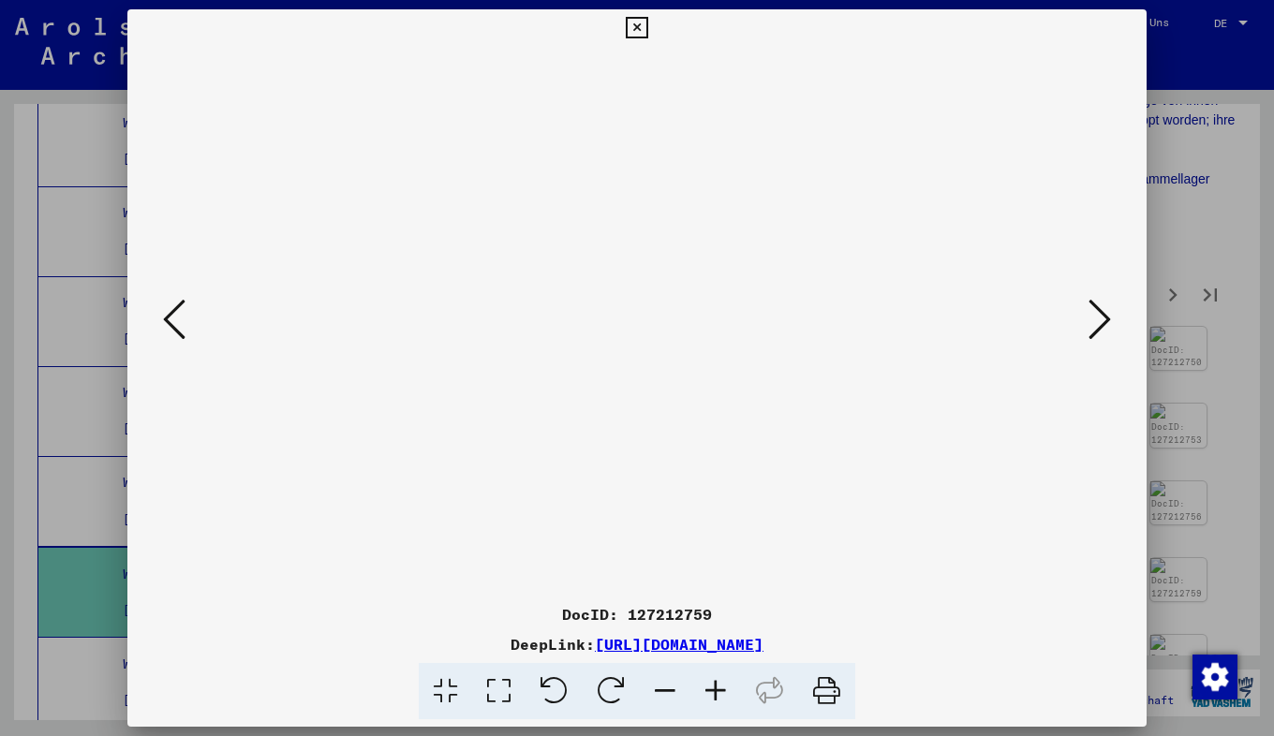
click at [717, 695] on icon at bounding box center [715, 691] width 51 height 57
drag, startPoint x: 358, startPoint y: 447, endPoint x: 365, endPoint y: 365, distance: 81.8
click at [365, 365] on img at bounding box center [637, 286] width 642 height 642
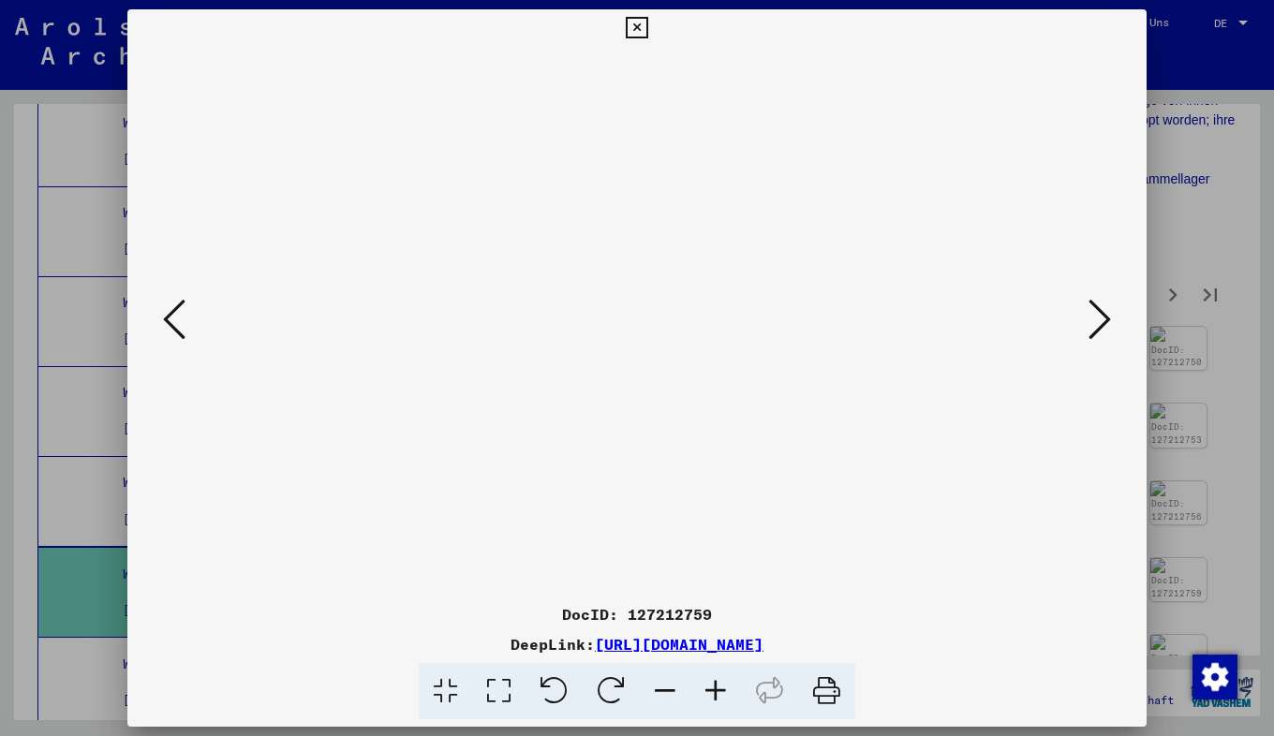
click at [1091, 315] on icon at bounding box center [1099, 319] width 22 height 45
click at [726, 695] on icon at bounding box center [715, 691] width 51 height 57
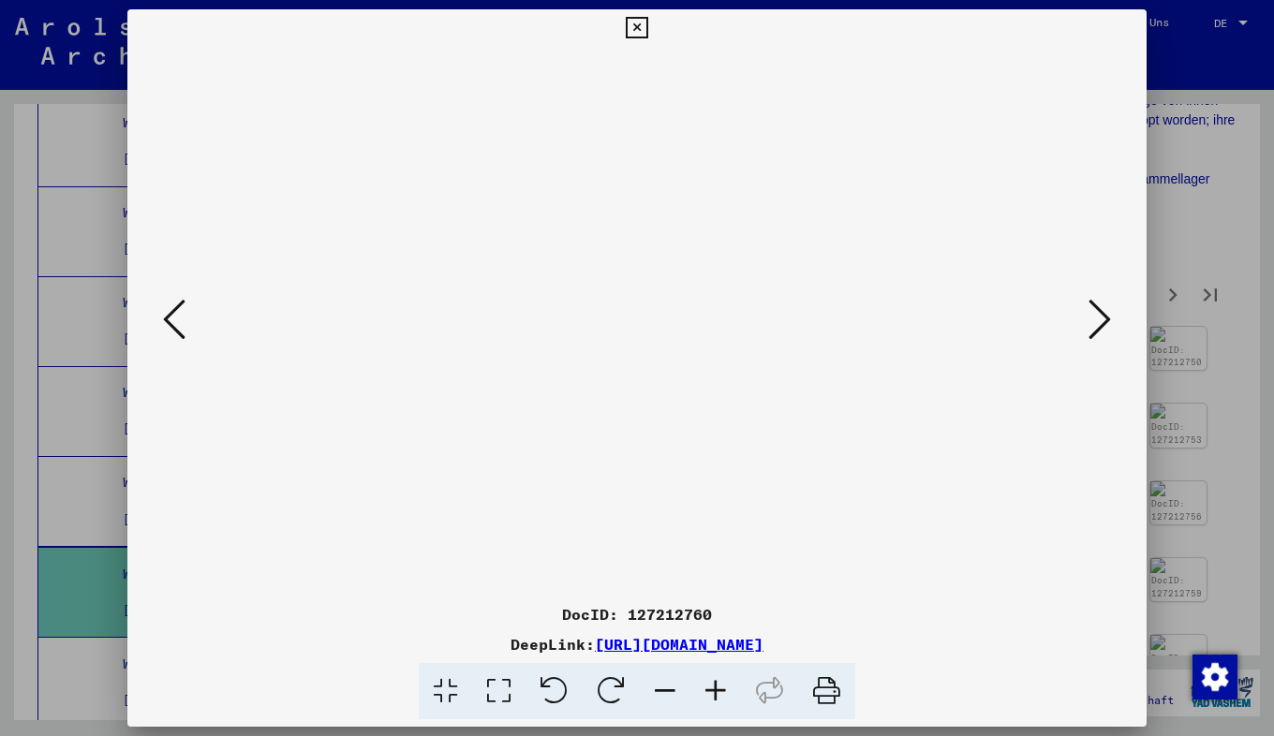
click at [726, 695] on icon at bounding box center [715, 691] width 51 height 57
drag, startPoint x: 264, startPoint y: 300, endPoint x: 263, endPoint y: 156, distance: 143.3
click at [292, 156] on img at bounding box center [636, 250] width 689 height 689
click at [1105, 310] on icon at bounding box center [1099, 319] width 22 height 45
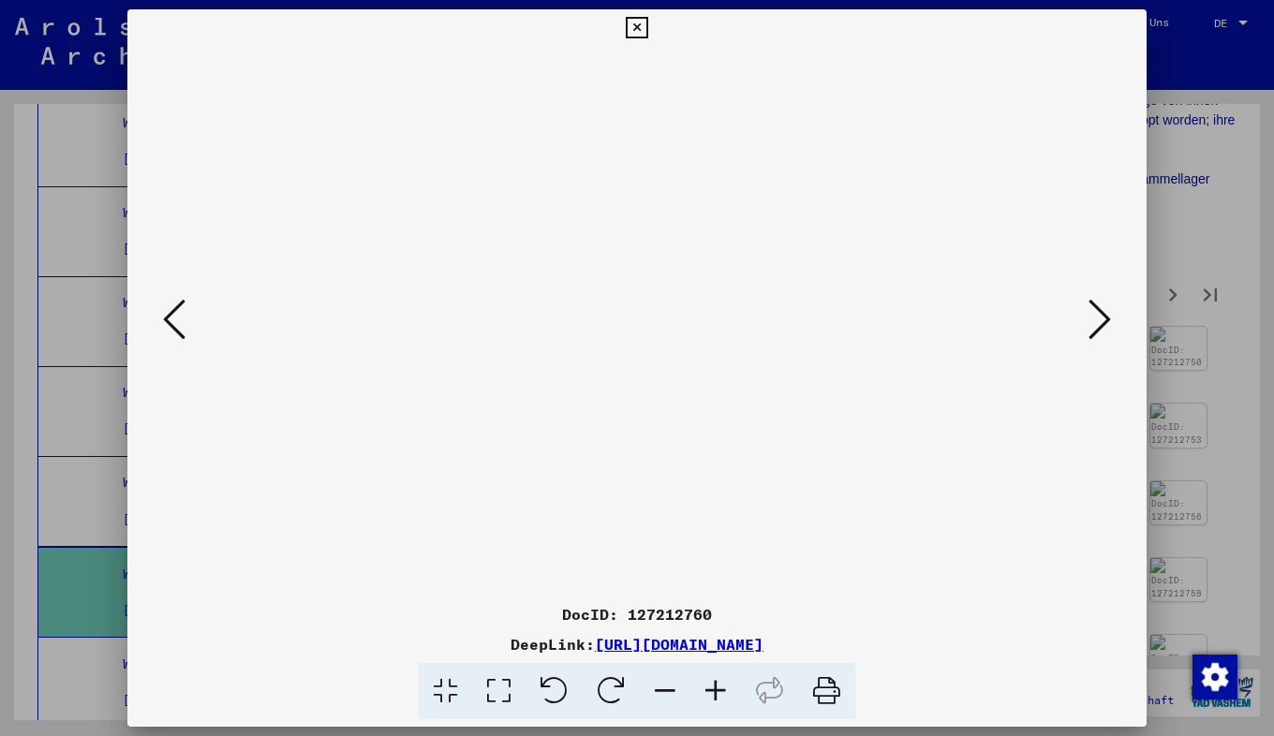
scroll to position [0, 0]
click at [1105, 310] on icon at bounding box center [1099, 319] width 22 height 45
click at [714, 680] on icon at bounding box center [715, 691] width 51 height 57
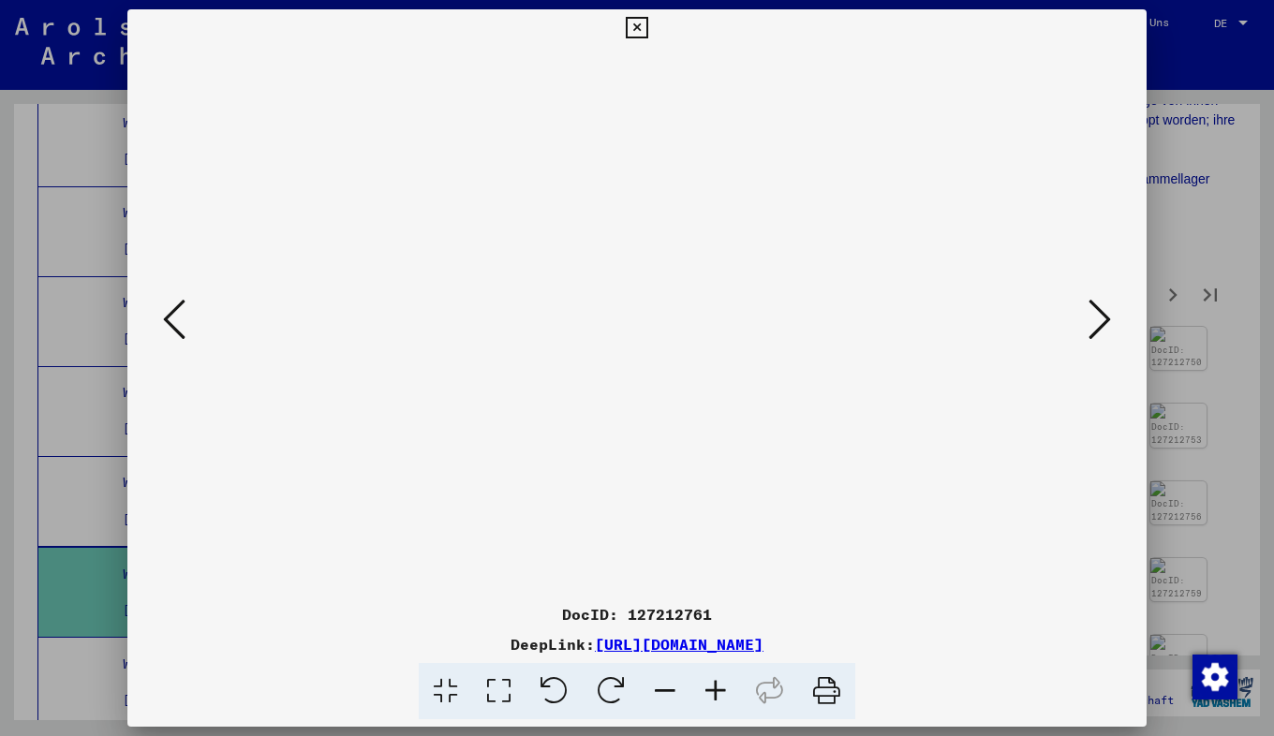
scroll to position [130, 0]
drag, startPoint x: 352, startPoint y: 404, endPoint x: 370, endPoint y: 273, distance: 131.4
click at [370, 273] on img at bounding box center [637, 261] width 892 height 689
click at [1090, 308] on icon at bounding box center [1099, 319] width 22 height 45
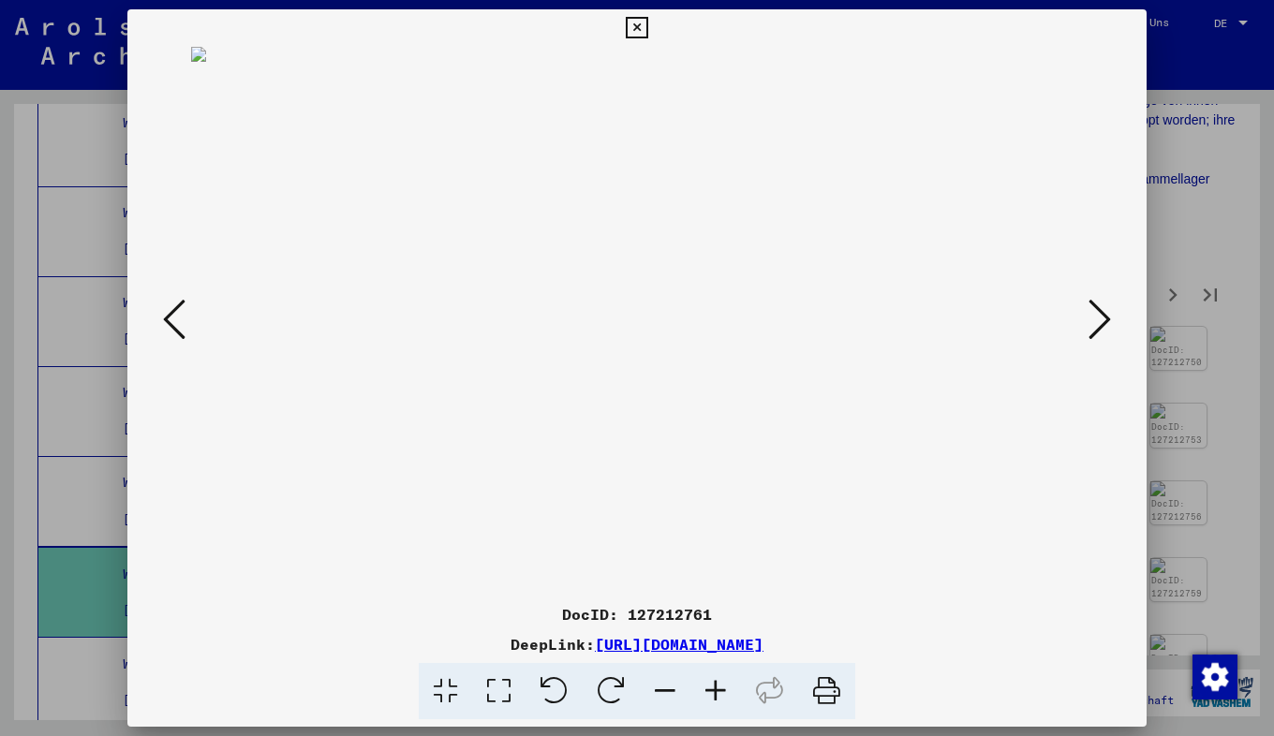
click at [1090, 308] on icon at bounding box center [1099, 319] width 22 height 45
click at [705, 691] on icon at bounding box center [715, 691] width 51 height 57
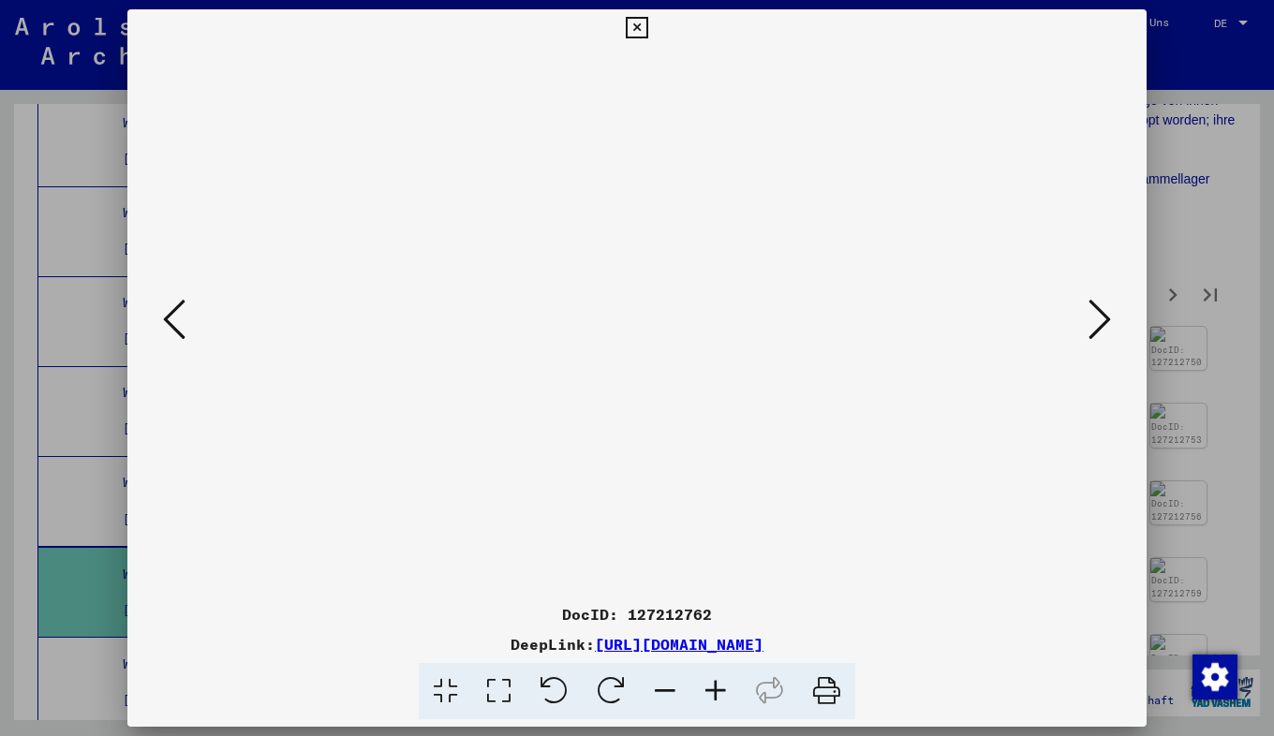
drag, startPoint x: 347, startPoint y: 429, endPoint x: 360, endPoint y: 349, distance: 80.7
click at [360, 349] on img at bounding box center [637, 311] width 892 height 689
click at [1098, 314] on icon at bounding box center [1099, 319] width 22 height 45
click at [650, 23] on button at bounding box center [636, 27] width 33 height 37
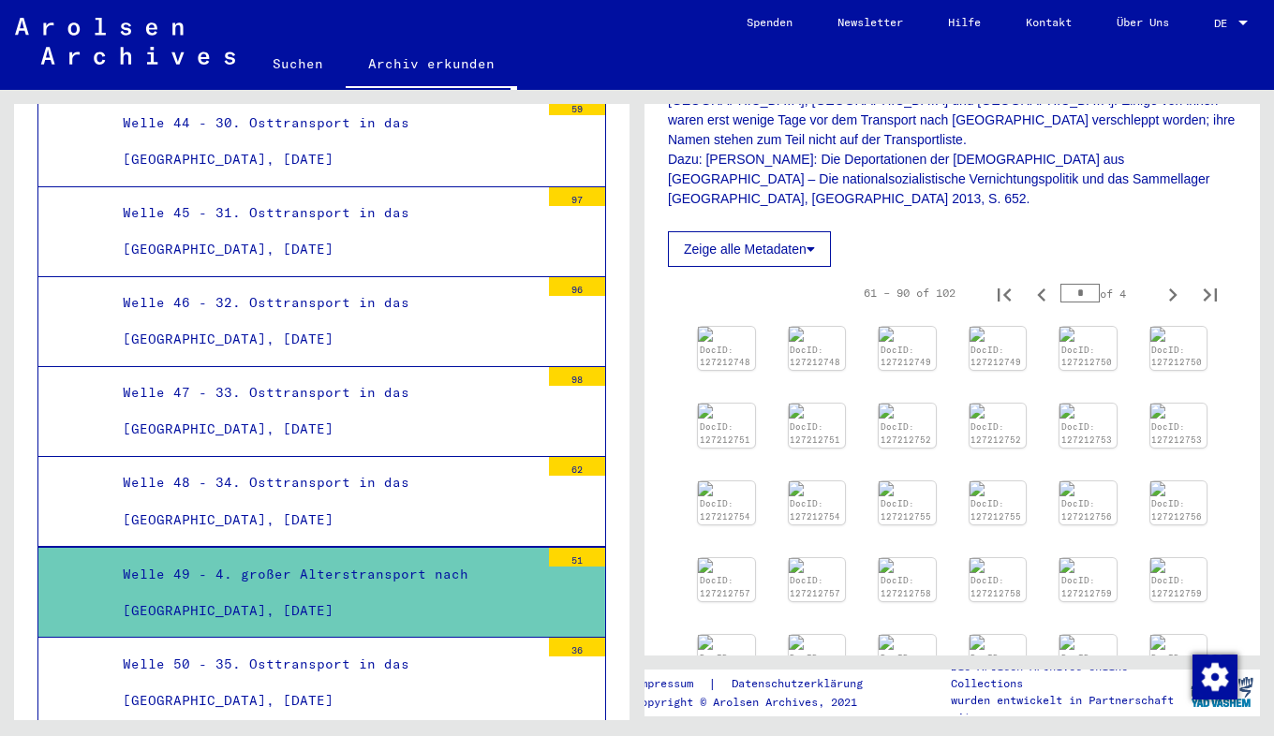
click at [1064, 284] on input "*" at bounding box center [1079, 293] width 39 height 19
click at [1069, 284] on input "*" at bounding box center [1079, 293] width 39 height 19
click at [1054, 274] on div "61 – 90 of 102 * of 4" at bounding box center [1035, 292] width 388 height 37
click at [1072, 284] on input "*" at bounding box center [1079, 293] width 39 height 19
type input "*"
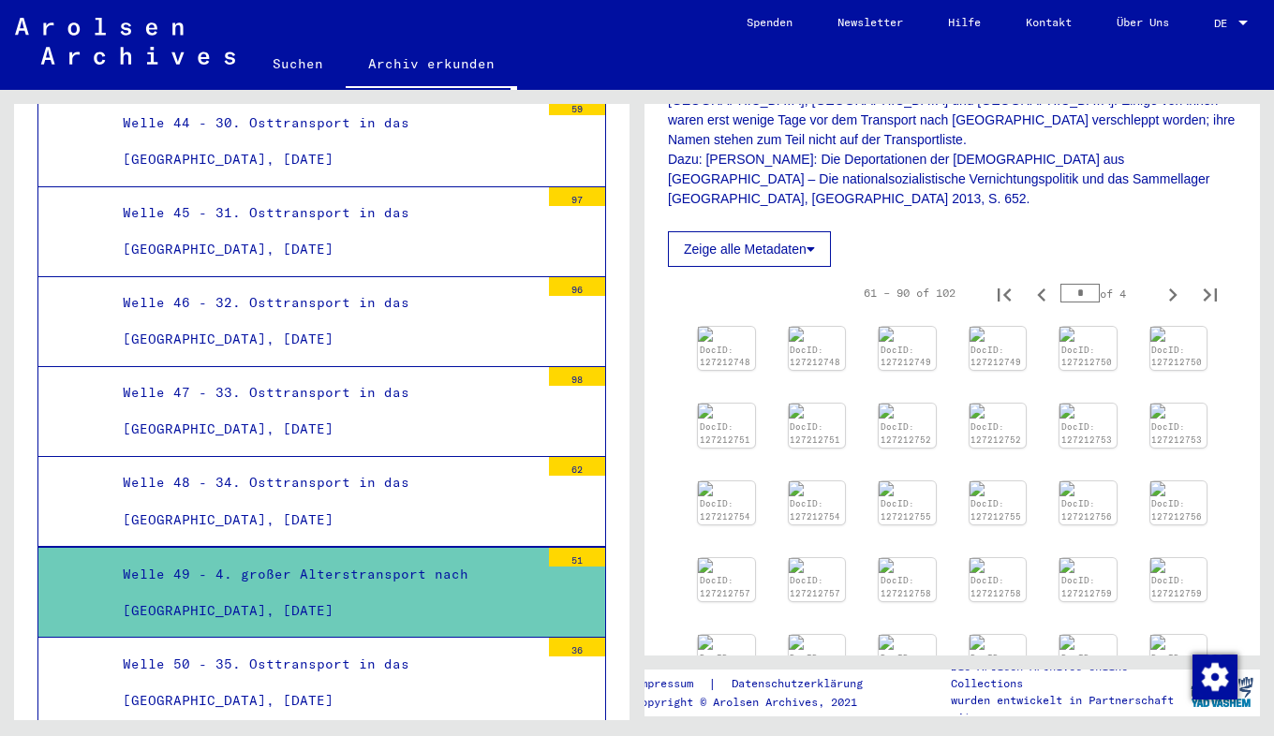
type input "*"
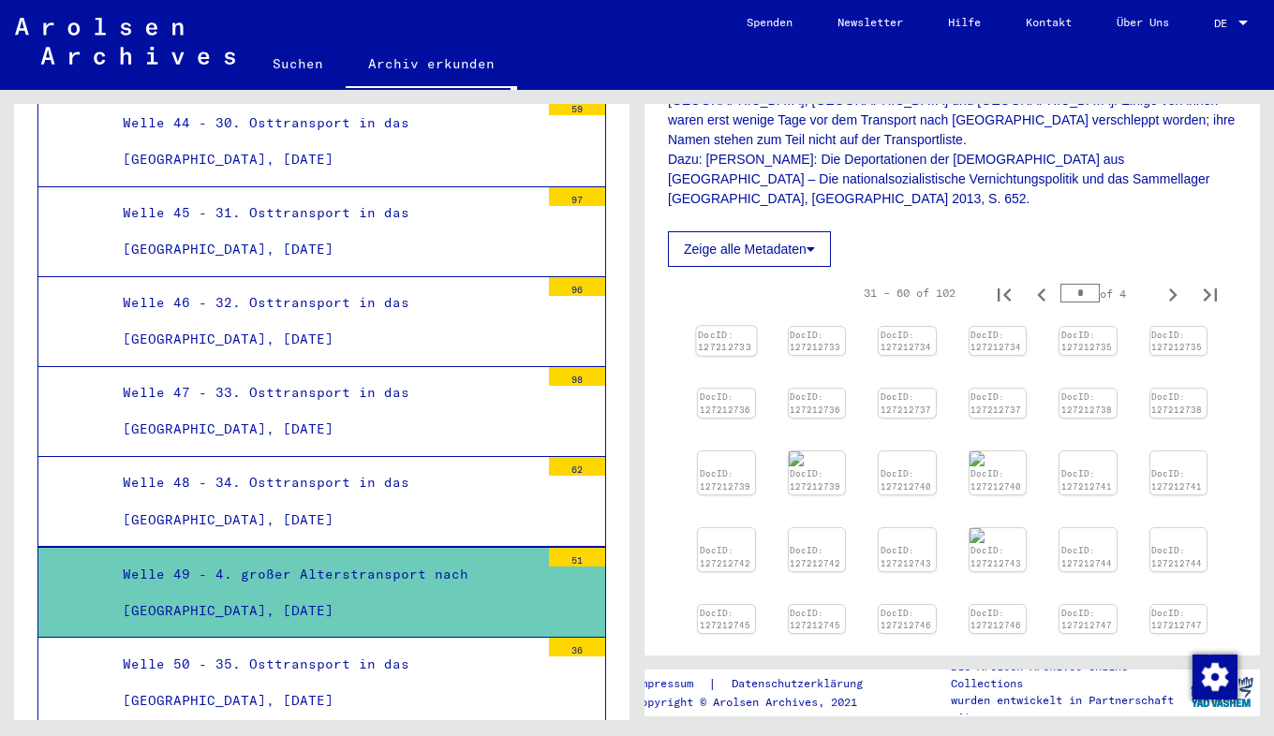
click at [726, 326] on img at bounding box center [726, 326] width 60 height 0
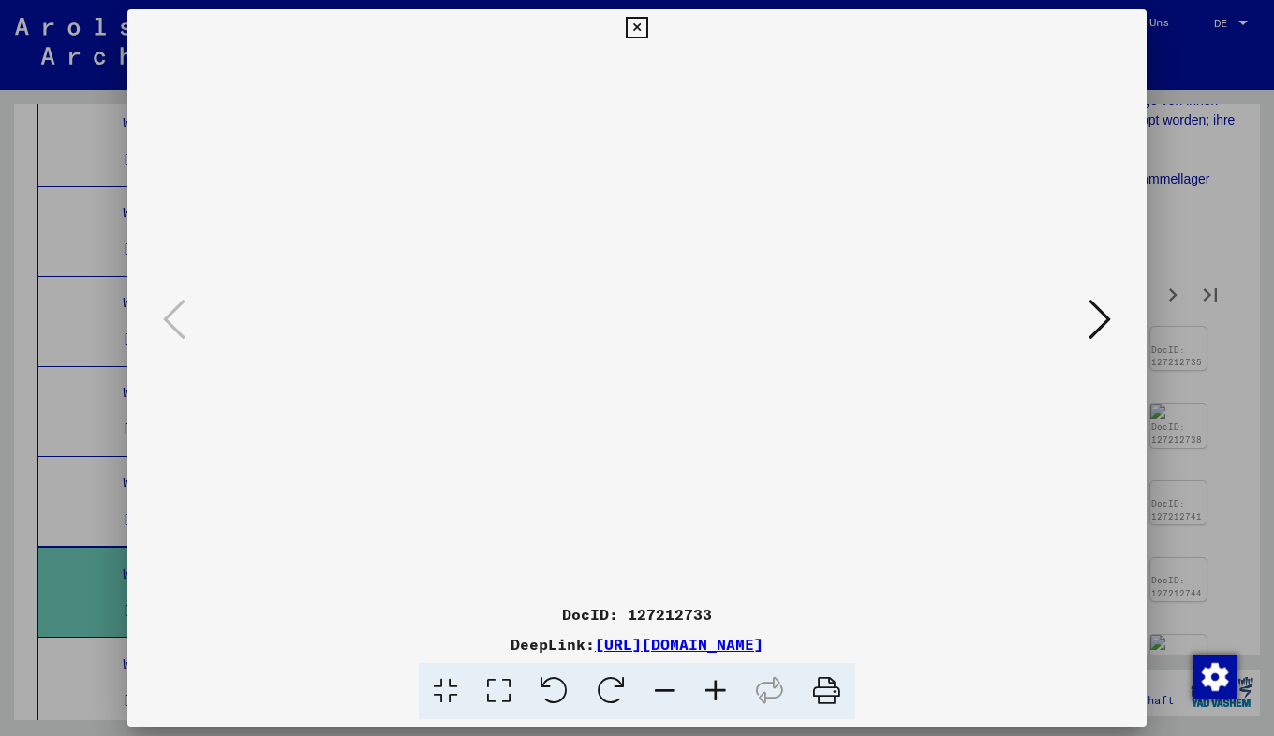
click at [716, 683] on icon at bounding box center [715, 691] width 51 height 57
drag, startPoint x: 541, startPoint y: 471, endPoint x: 538, endPoint y: 432, distance: 39.4
click at [637, 432] on img at bounding box center [637, 391] width 0 height 689
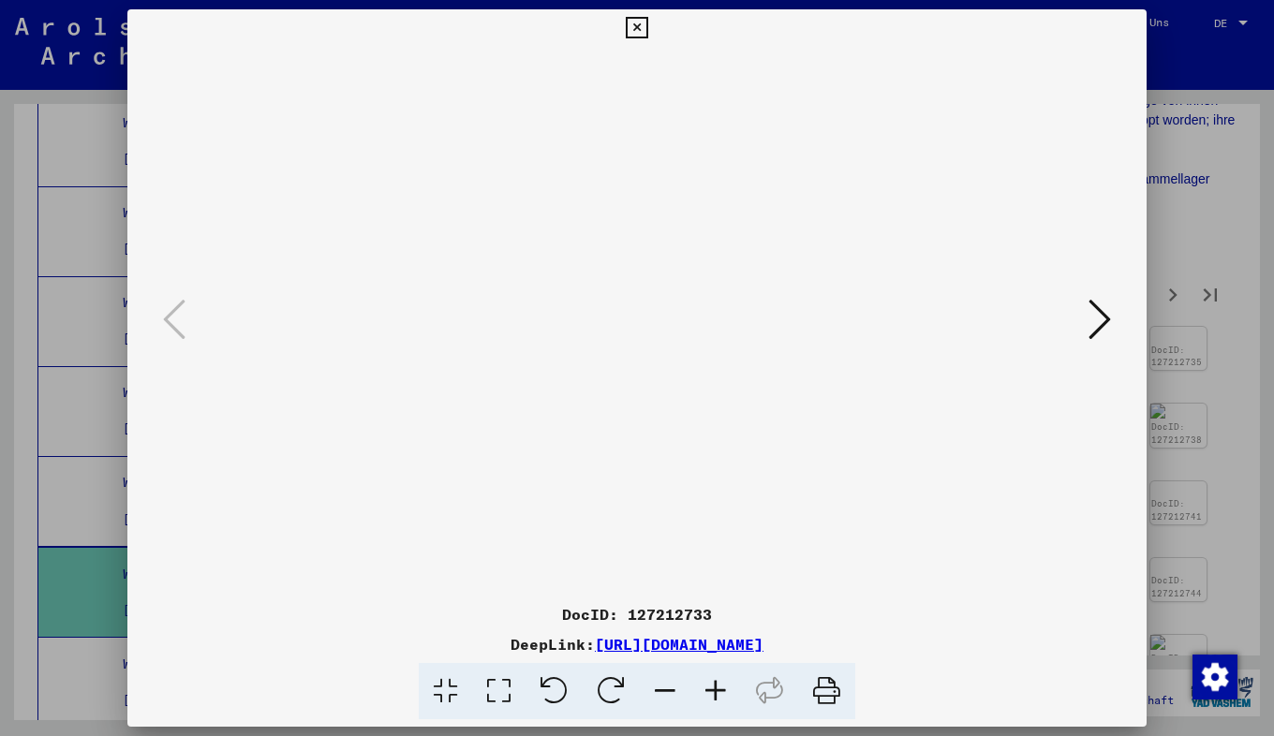
scroll to position [39, 3]
drag, startPoint x: 435, startPoint y: 451, endPoint x: 431, endPoint y: 384, distance: 67.6
click at [637, 384] on img at bounding box center [637, 391] width 0 height 689
drag, startPoint x: 432, startPoint y: 350, endPoint x: 435, endPoint y: 280, distance: 70.3
click at [637, 280] on img at bounding box center [637, 391] width 0 height 689
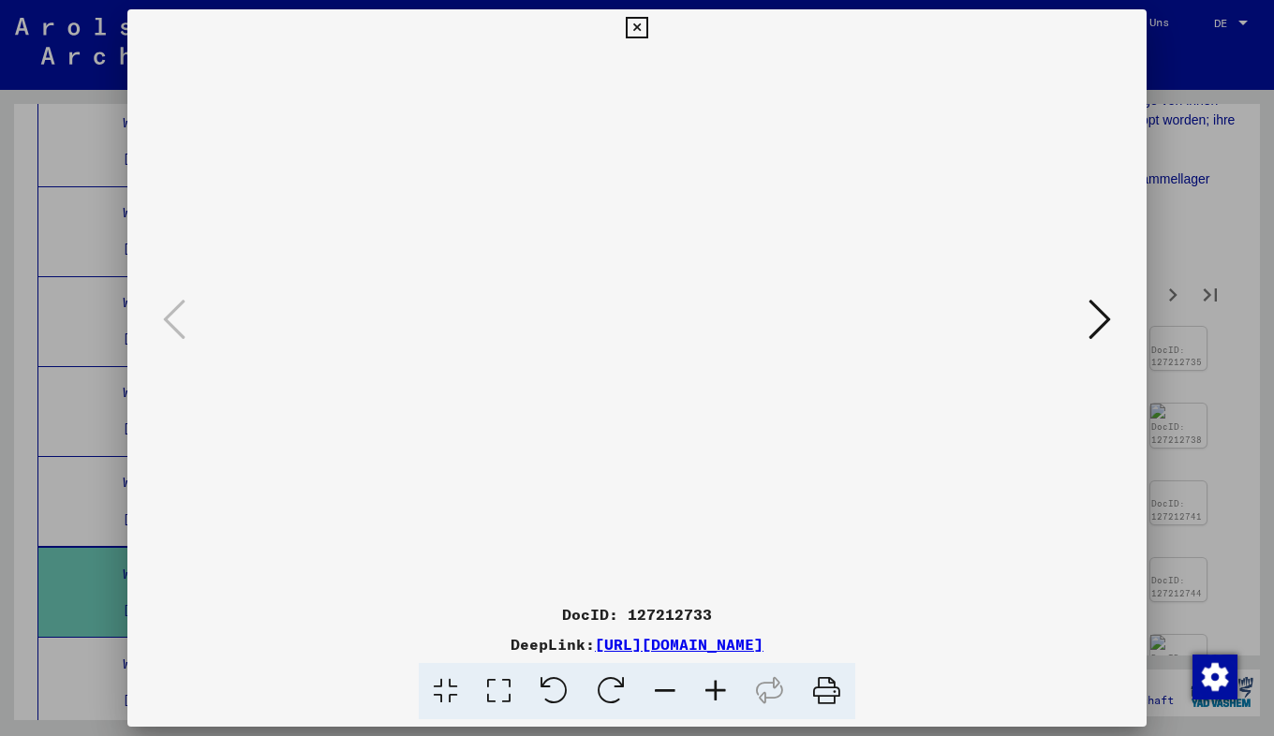
scroll to position [140, 3]
click at [1100, 311] on icon at bounding box center [1099, 319] width 22 height 45
click at [171, 303] on icon at bounding box center [174, 319] width 22 height 45
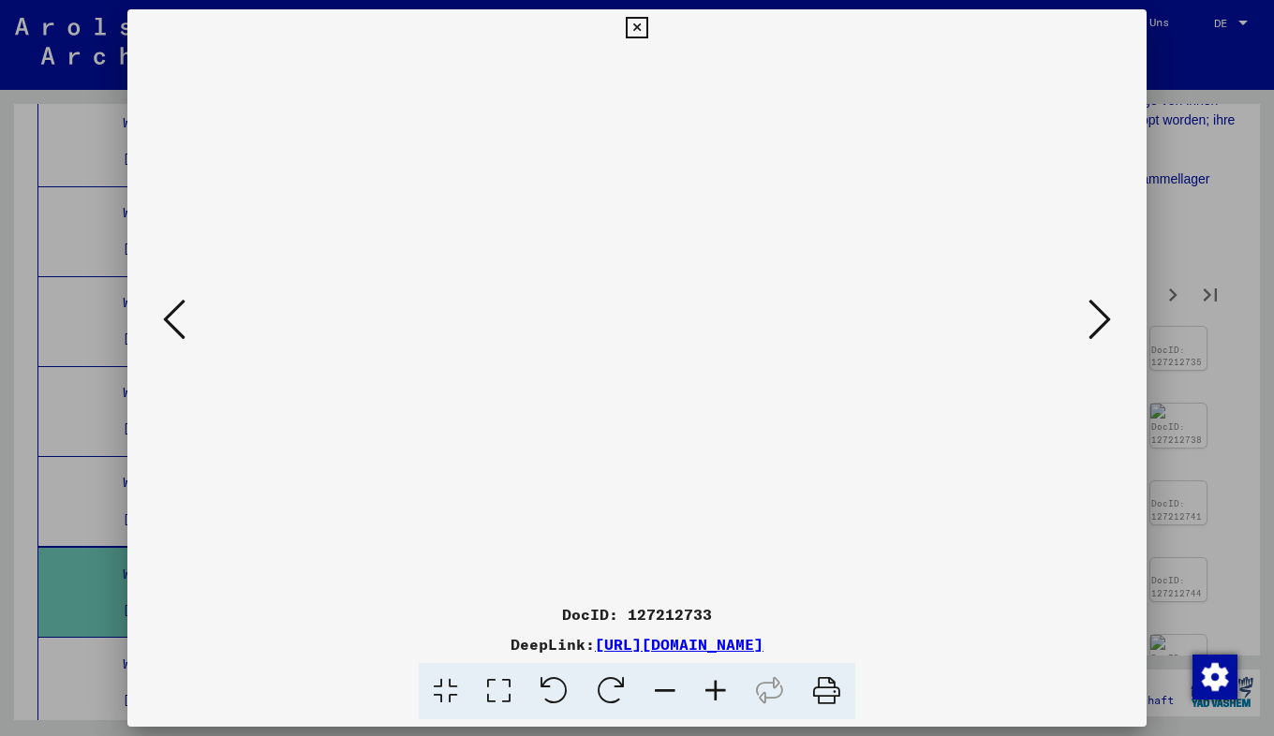
click at [171, 321] on icon at bounding box center [174, 319] width 22 height 45
click at [1101, 320] on icon at bounding box center [1099, 319] width 22 height 45
click at [627, 24] on icon at bounding box center [637, 28] width 22 height 22
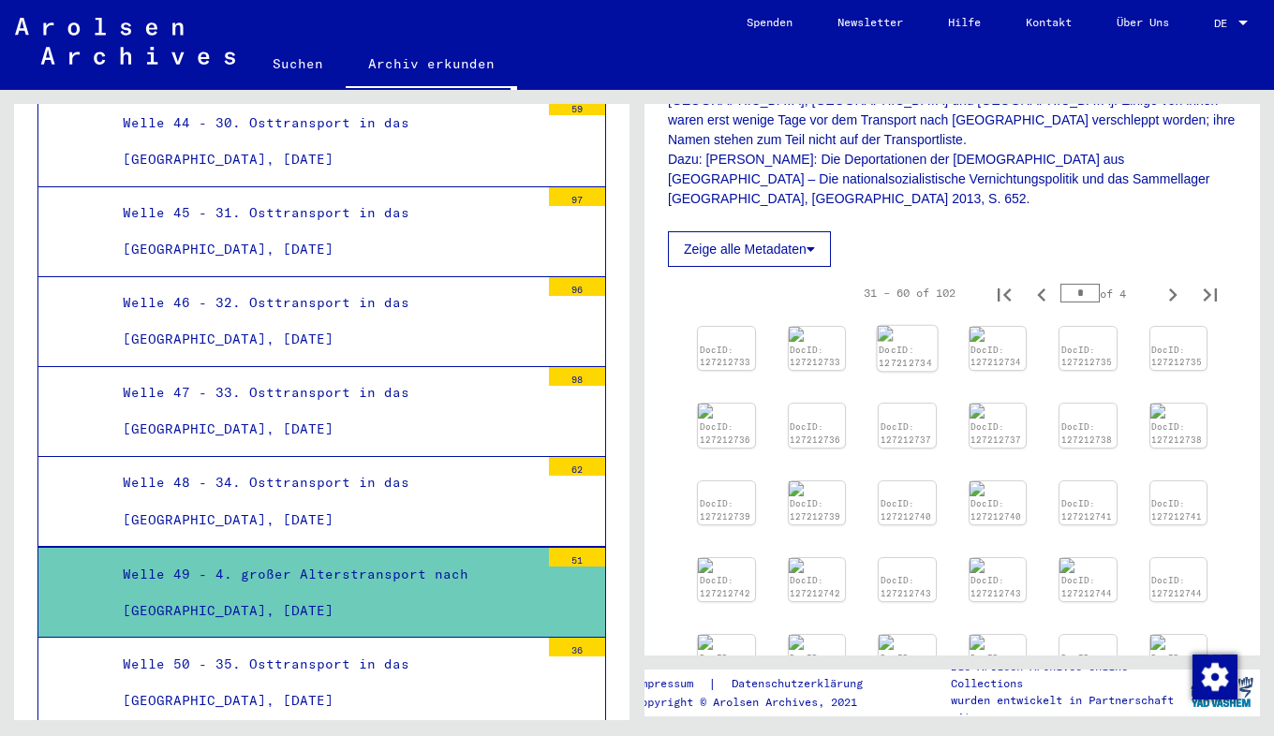
click at [903, 326] on div "DocID: 127212734" at bounding box center [907, 348] width 60 height 45
click at [899, 326] on div "DocID: 127212734" at bounding box center [907, 348] width 60 height 45
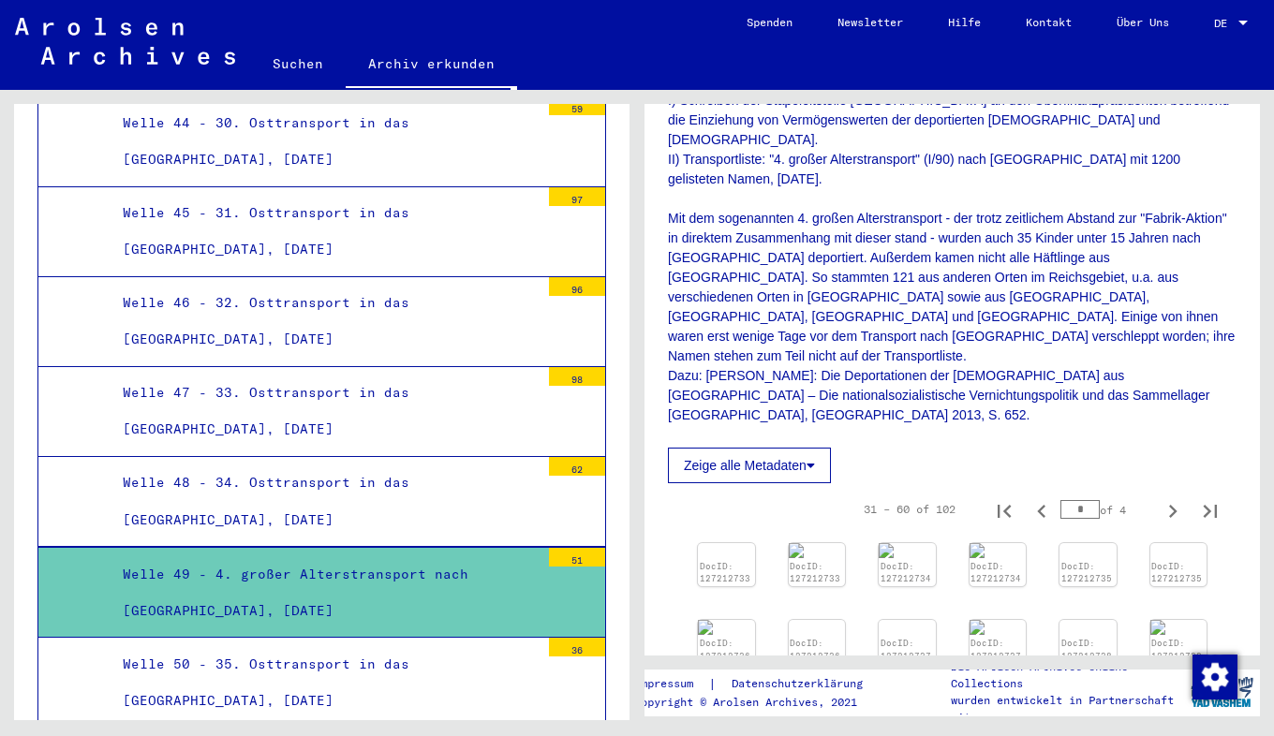
scroll to position [354, 0]
